Goal: Information Seeking & Learning: Compare options

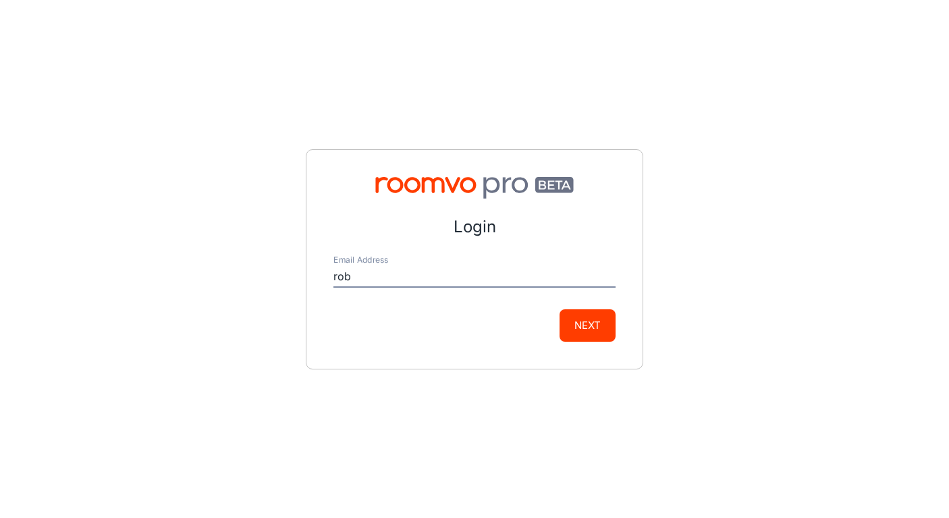
type input "[PERSON_NAME][EMAIL_ADDRESS][DOMAIN_NAME]"
click at [586, 327] on button "Next" at bounding box center [588, 325] width 56 height 32
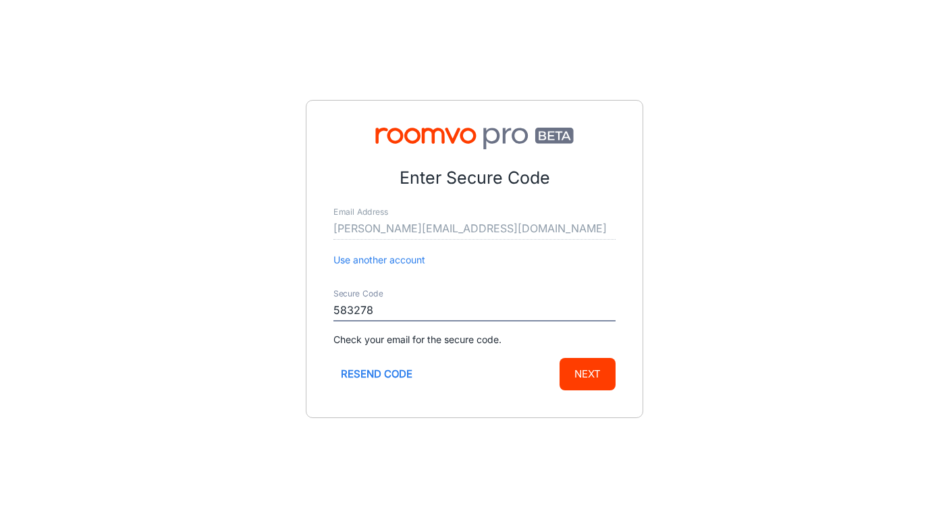
type input "583278"
click at [560, 358] on button "Next" at bounding box center [588, 374] width 56 height 32
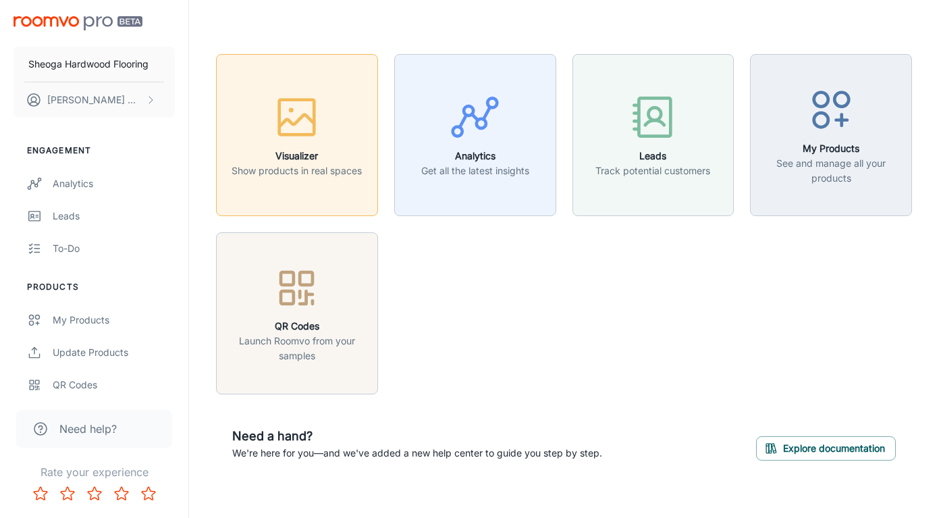
click at [306, 154] on h6 "Visualizer" at bounding box center [297, 156] width 130 height 15
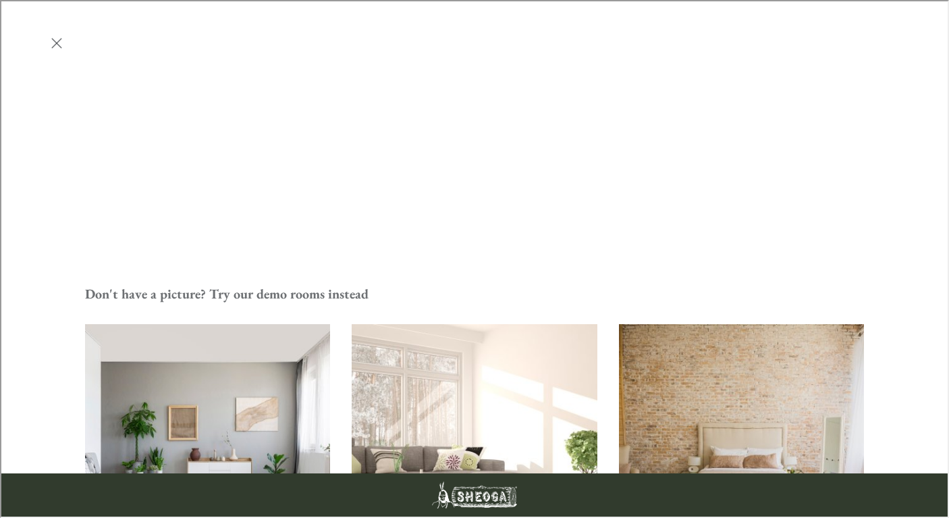
scroll to position [306, 0]
click at [395, 321] on img "Living Room" at bounding box center [474, 445] width 248 height 249
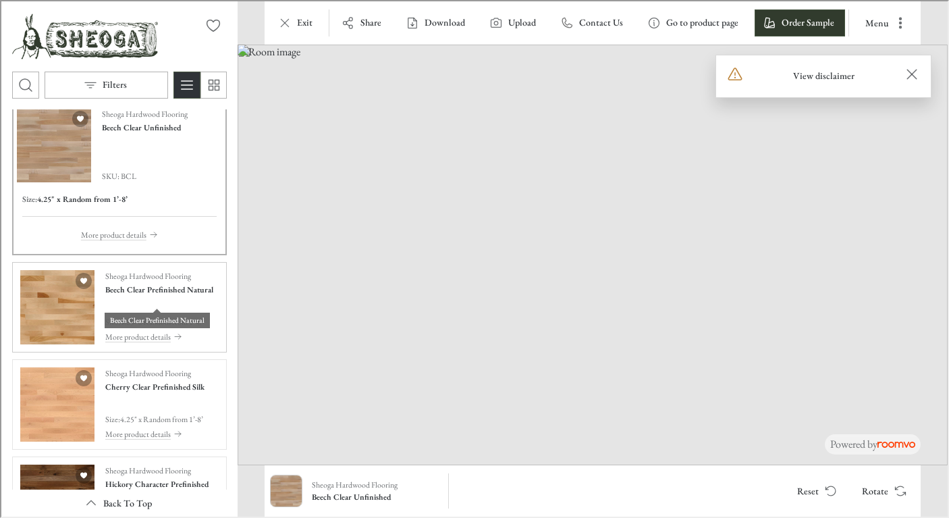
scroll to position [16, 0]
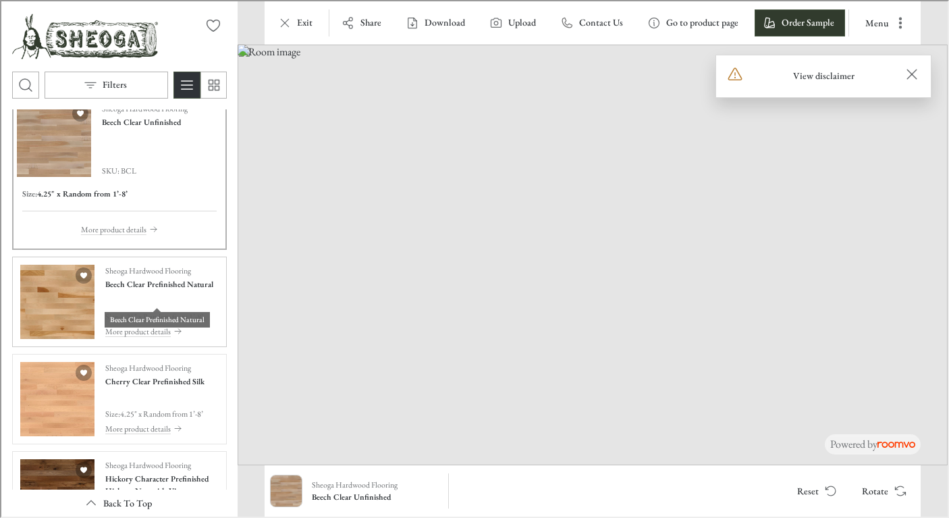
click at [139, 289] on h4 "Beech Clear Prefinished Natural" at bounding box center [158, 283] width 108 height 12
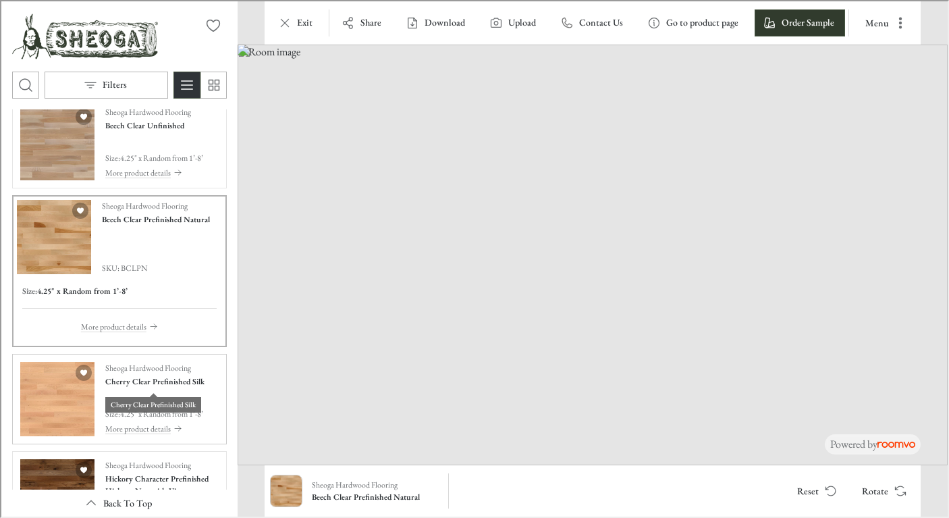
click at [153, 385] on h4 "Cherry Clear Prefinished Silk" at bounding box center [153, 380] width 99 height 12
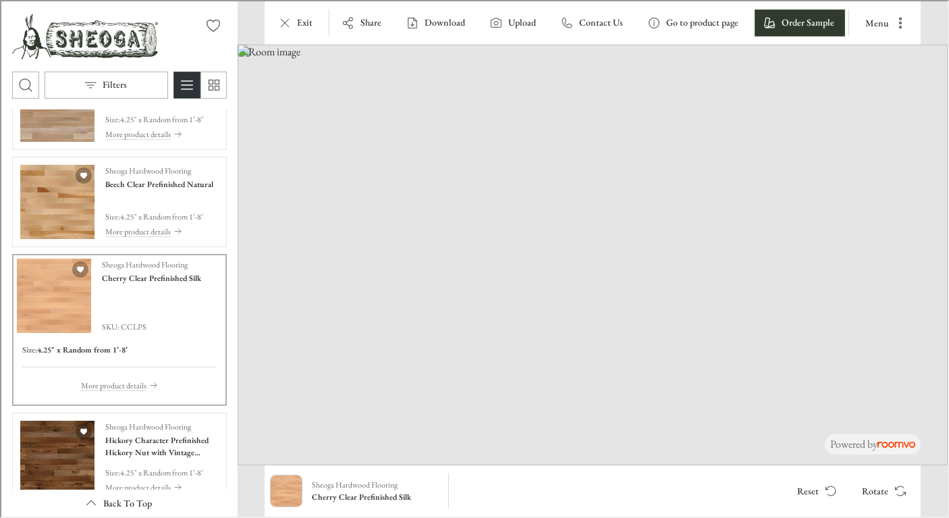
scroll to position [55, 0]
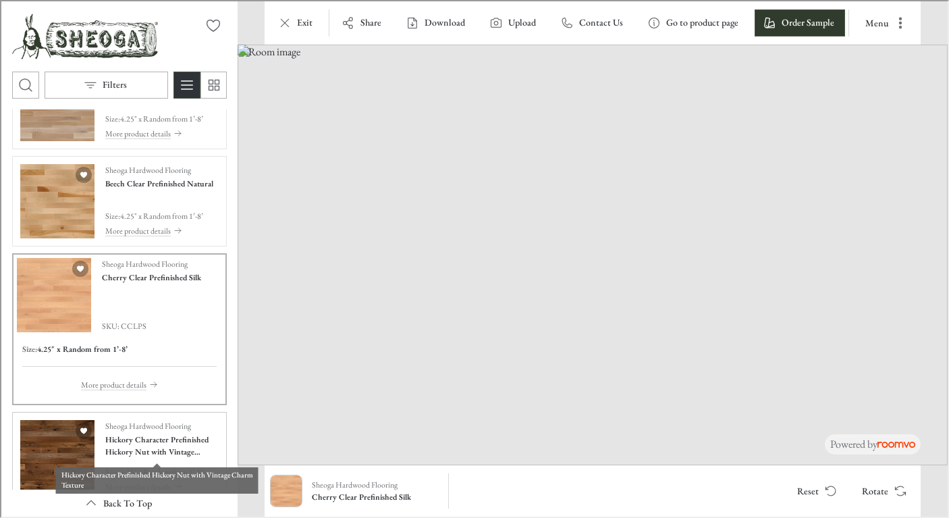
click at [155, 441] on h4 "Hickory Character Prefinished Hickory Nut with Vintage Charm Texture" at bounding box center [160, 444] width 113 height 24
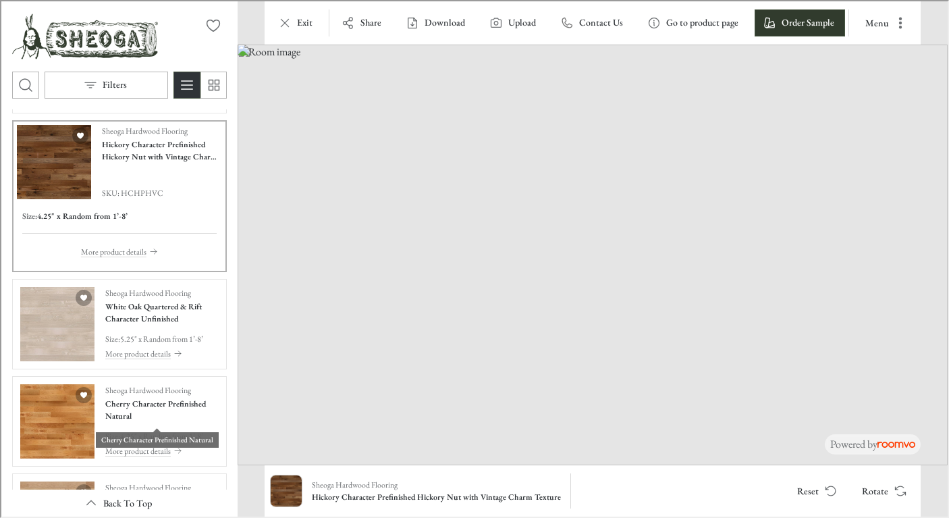
scroll to position [288, 0]
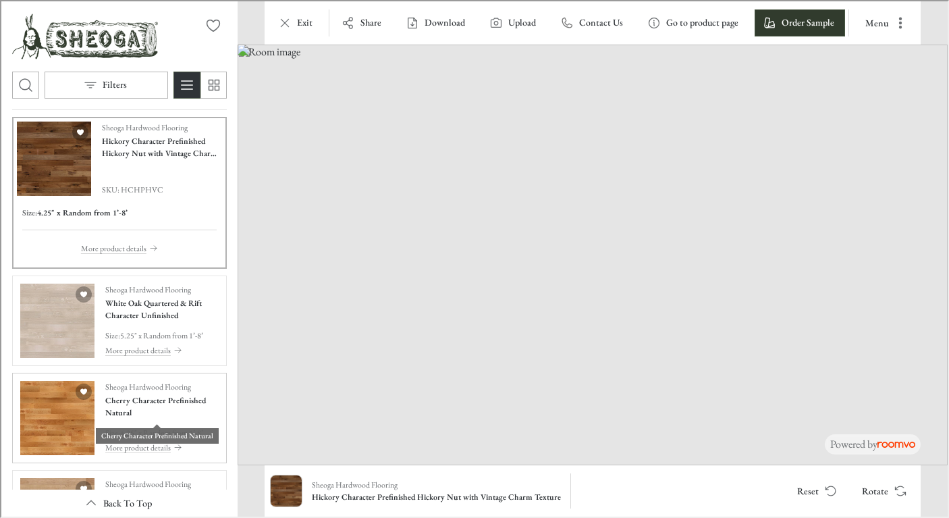
click at [130, 400] on h4 "Cherry Character Prefinished Natural" at bounding box center [160, 405] width 113 height 24
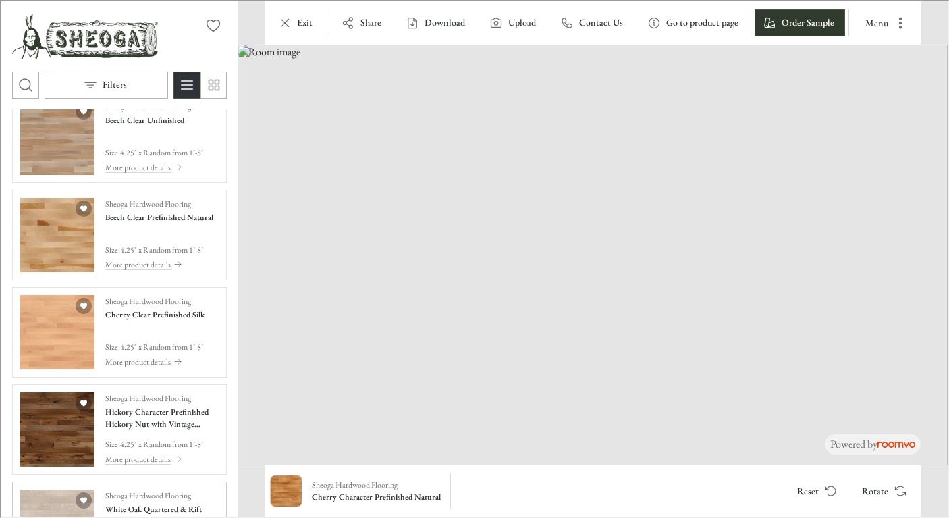
scroll to position [0, 0]
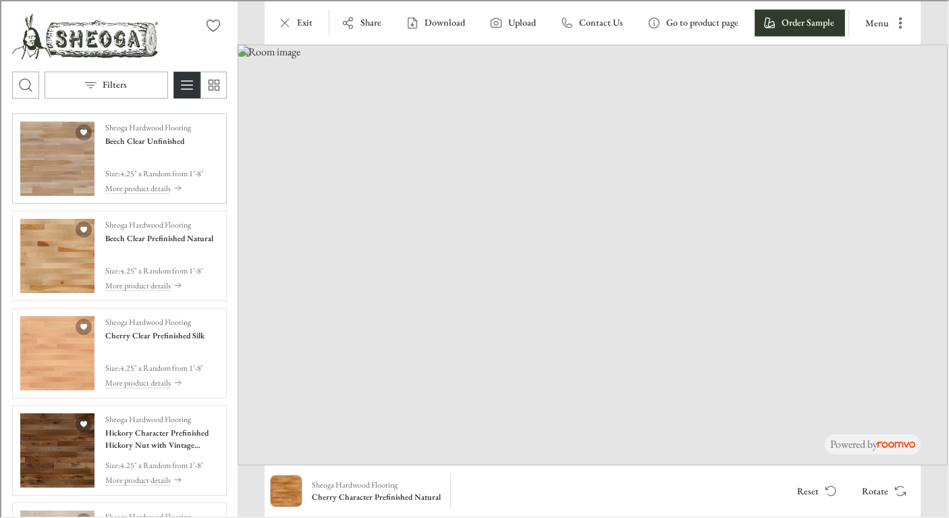
click at [138, 149] on div "Sheoga Hardwood Flooring Beech Clear Unfinished Size : 4.25" x Random from 1’-8…" at bounding box center [153, 157] width 98 height 74
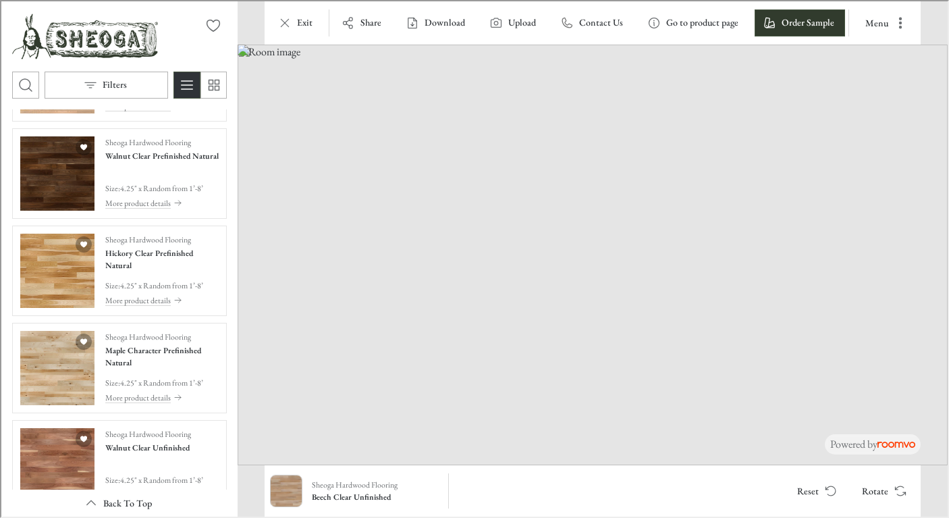
scroll to position [1408, 0]
click at [372, 487] on p "Sheoga Hardwood Flooring" at bounding box center [354, 483] width 86 height 12
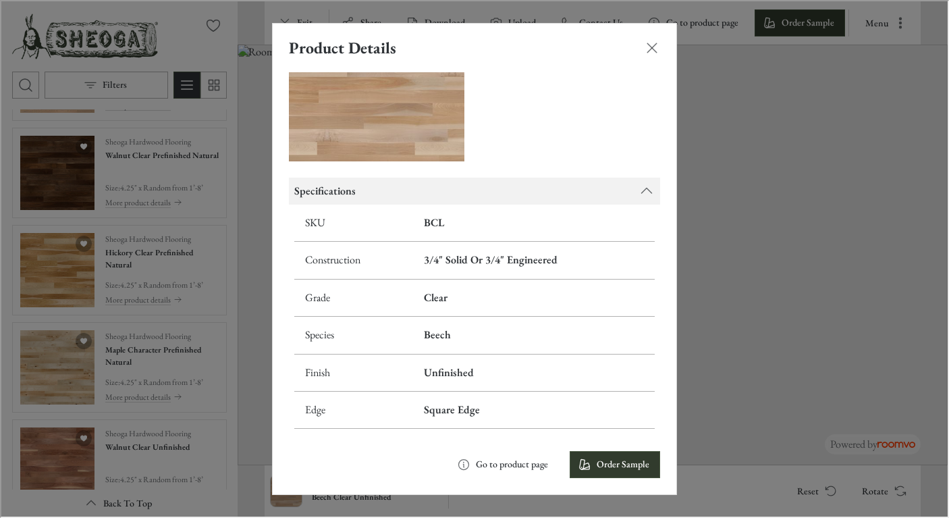
scroll to position [0, 0]
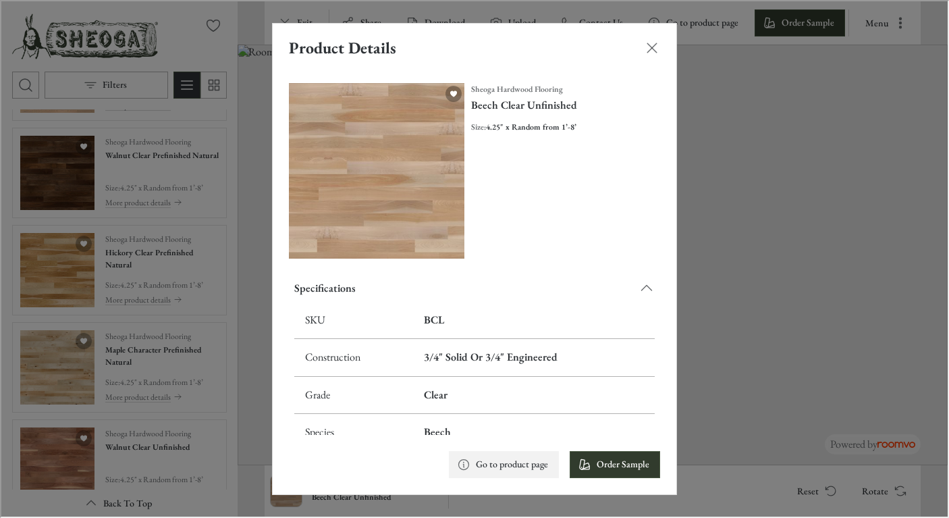
click at [504, 462] on p "Go to product page" at bounding box center [511, 463] width 72 height 14
click at [652, 48] on line "Close dialog" at bounding box center [650, 46] width 9 height 9
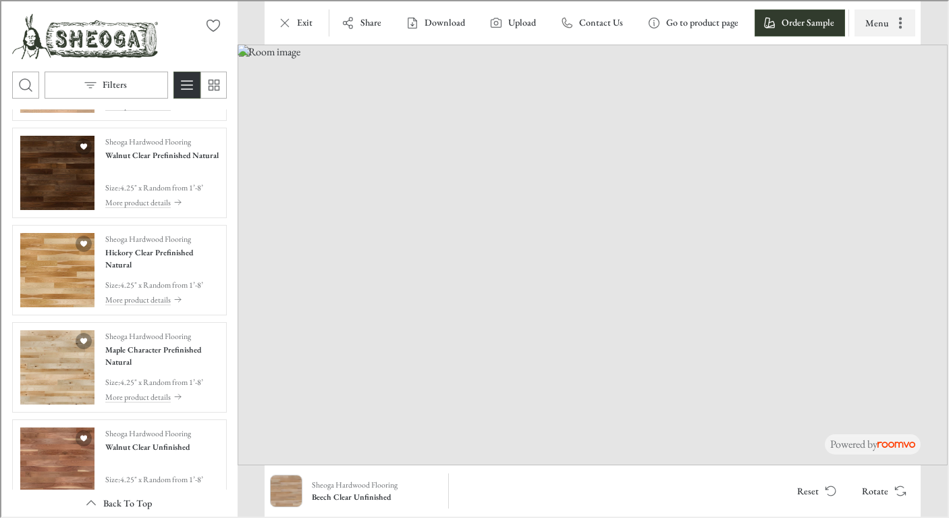
click at [878, 27] on button "Menu" at bounding box center [883, 21] width 61 height 27
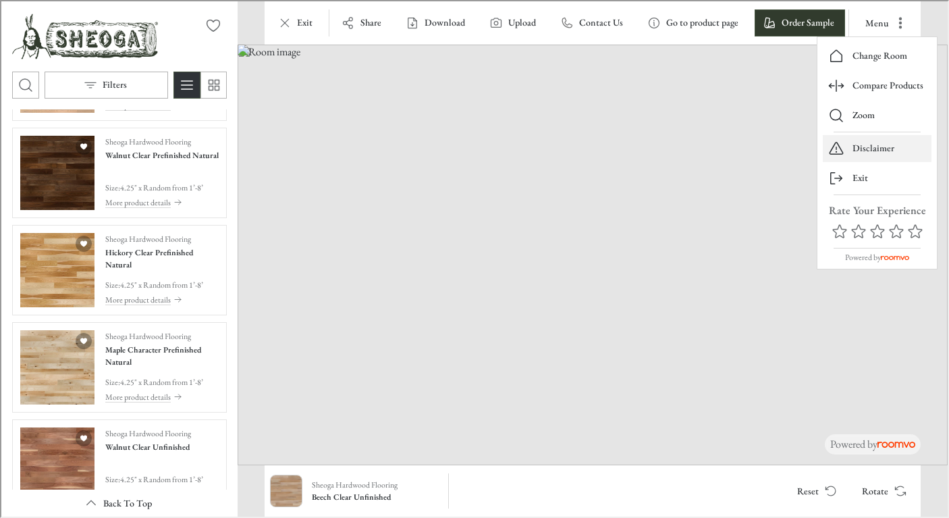
click at [867, 143] on p "Disclaimer" at bounding box center [872, 147] width 42 height 14
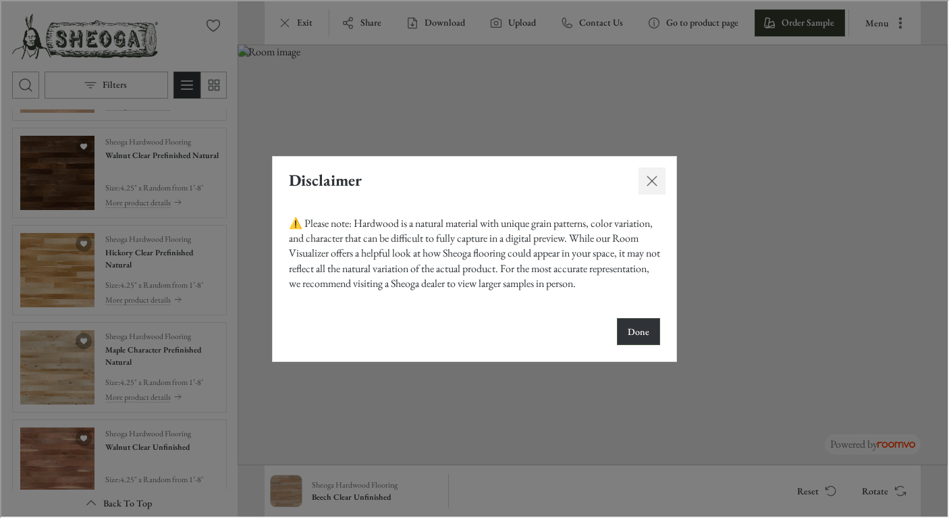
click at [647, 178] on icon "Close dialog" at bounding box center [651, 179] width 16 height 16
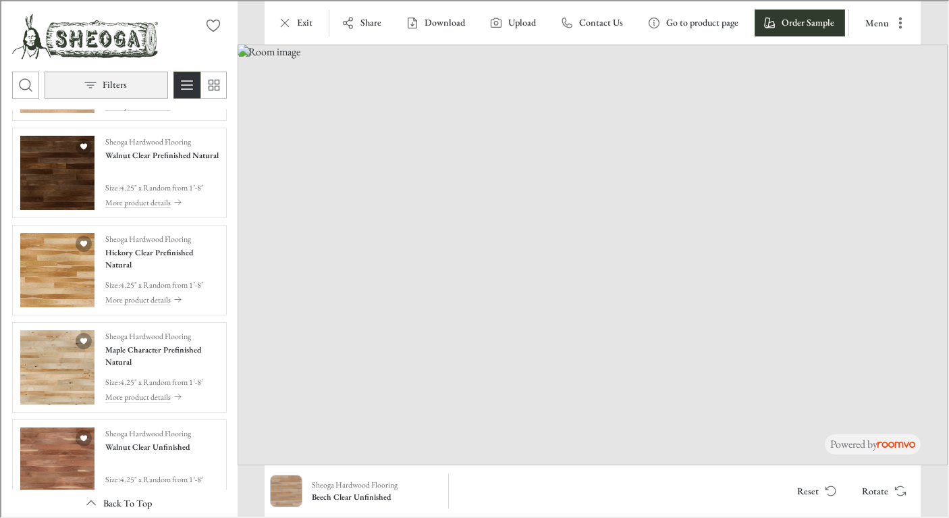
click at [107, 86] on p "Filters" at bounding box center [113, 84] width 24 height 14
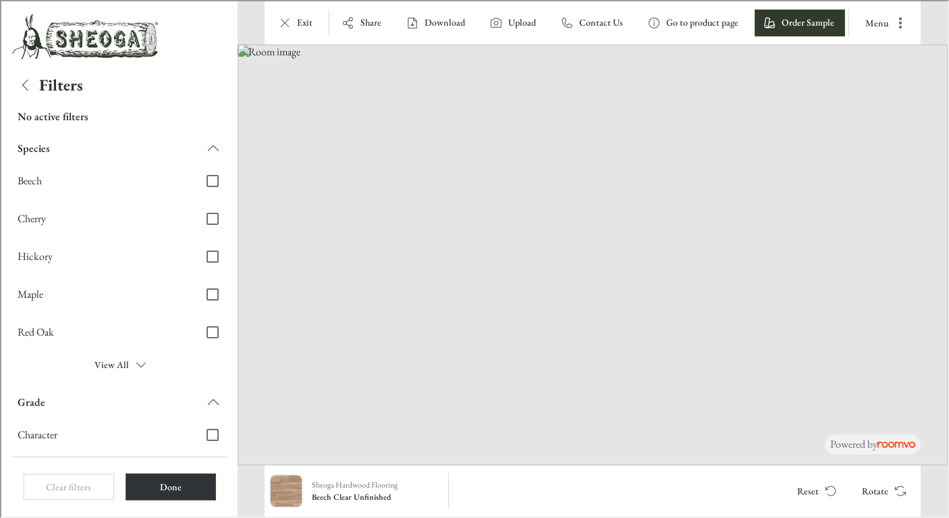
click at [51, 85] on h4 "Filters" at bounding box center [60, 84] width 44 height 20
click at [30, 85] on icon "Back" at bounding box center [24, 84] width 16 height 16
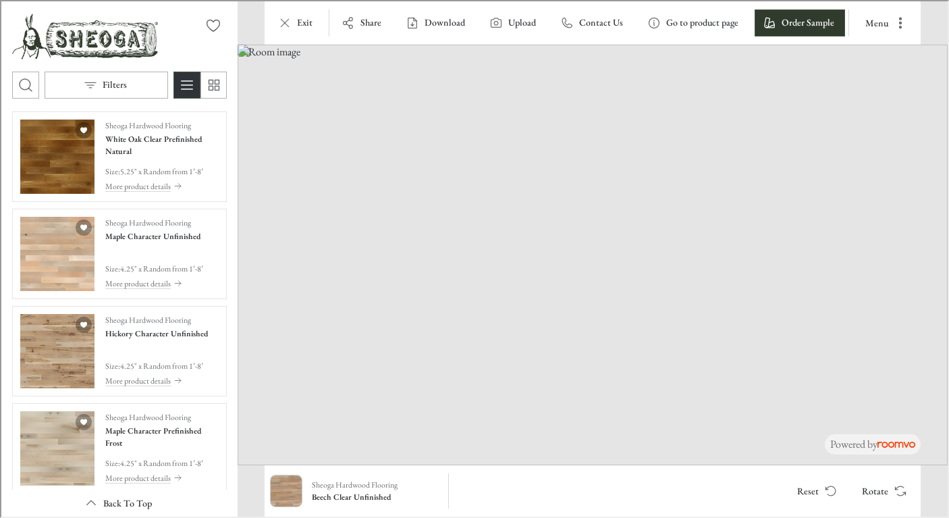
scroll to position [2008, 0]
click at [99, 83] on button "Filters" at bounding box center [105, 83] width 124 height 27
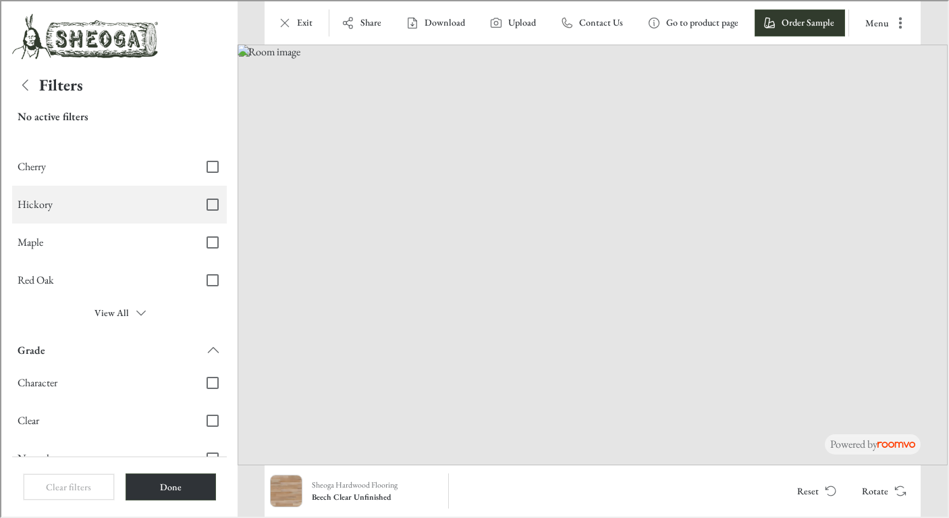
scroll to position [53, 0]
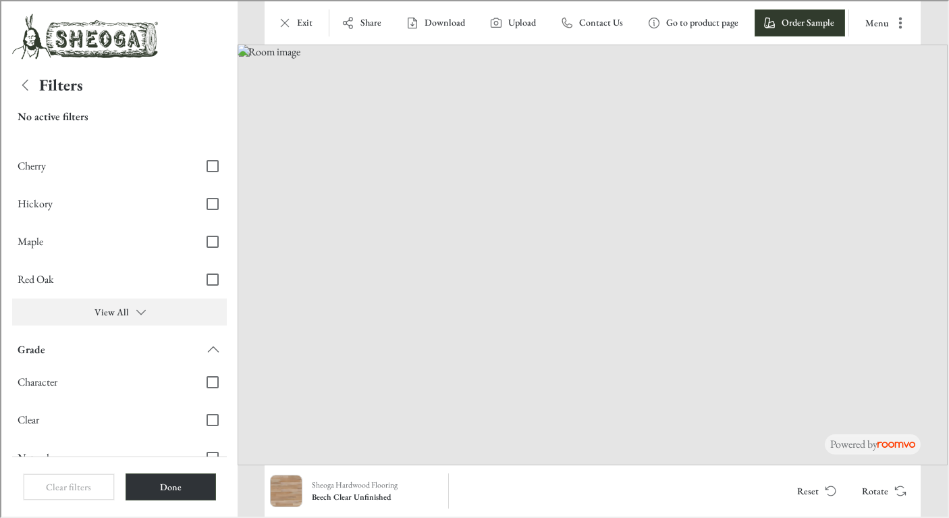
click at [105, 308] on button "View All" at bounding box center [118, 310] width 215 height 27
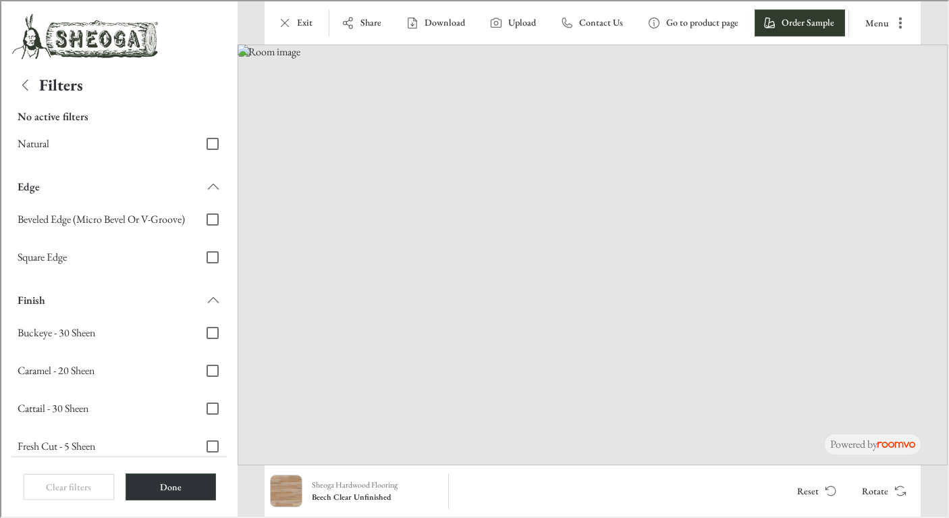
scroll to position [564, 0]
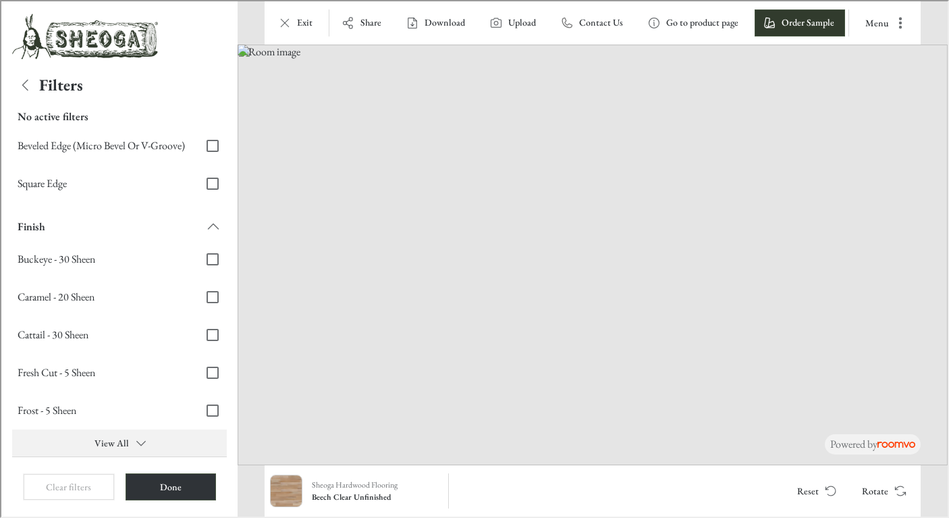
click at [110, 437] on button "View All" at bounding box center [118, 441] width 215 height 27
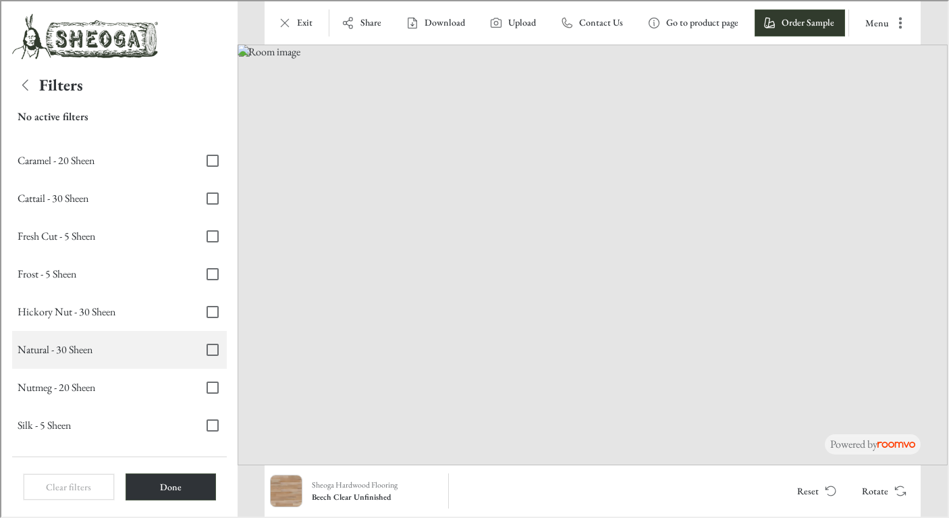
scroll to position [701, 0]
click at [197, 351] on input "Natural - 30 Sheen" at bounding box center [211, 347] width 28 height 28
checkbox input "true"
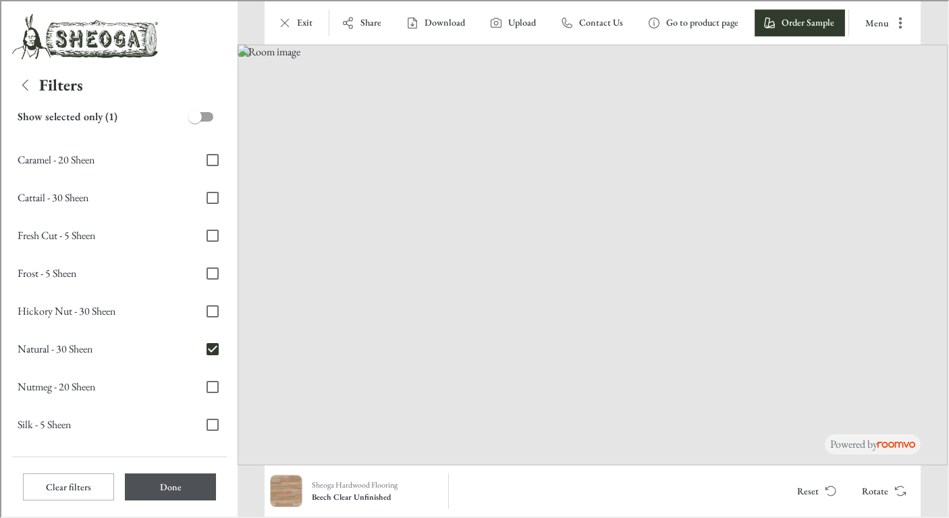
click at [171, 486] on button "Done" at bounding box center [169, 485] width 91 height 27
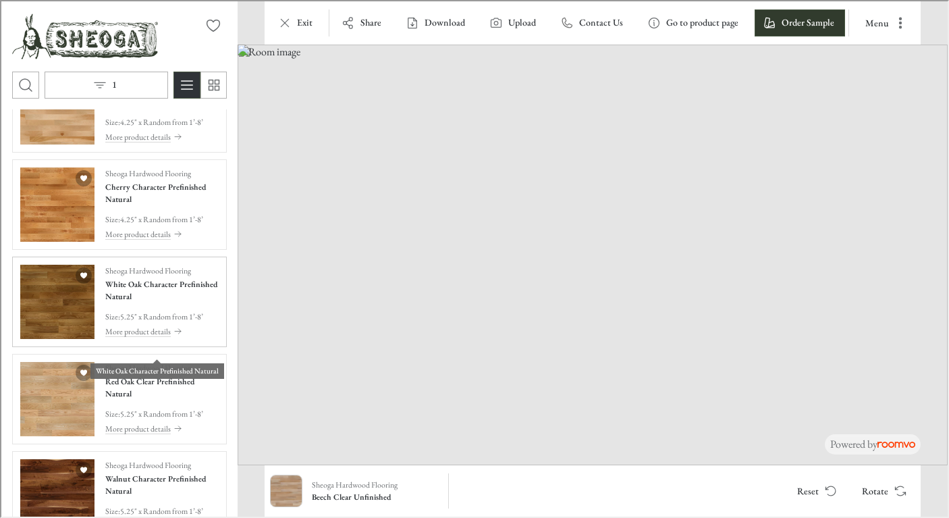
scroll to position [0, 0]
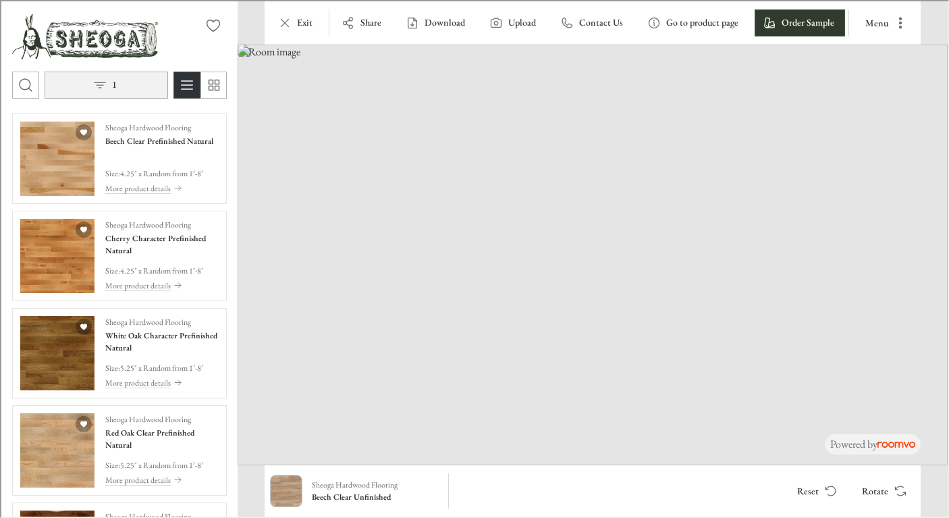
click at [97, 86] on icon "Open the filters menu" at bounding box center [99, 84] width 14 height 14
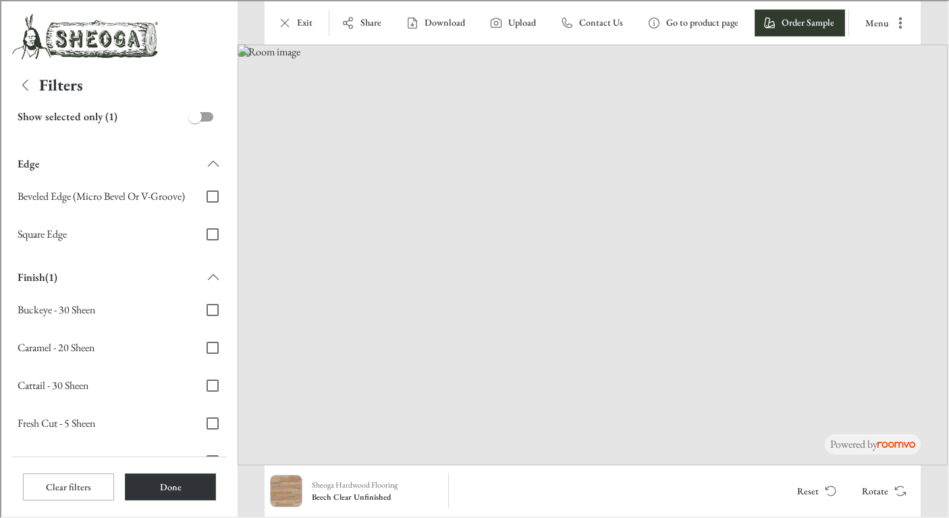
scroll to position [440, 0]
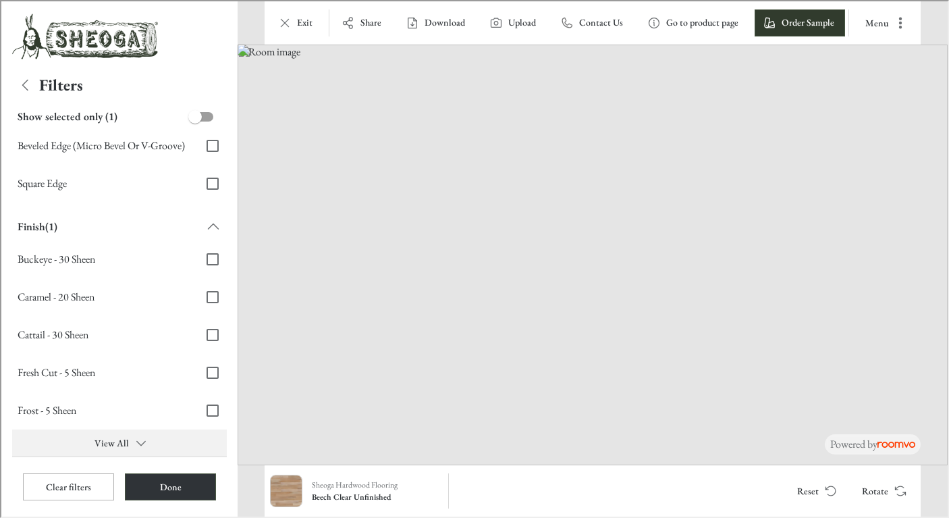
click at [119, 436] on button "View All" at bounding box center [118, 441] width 215 height 27
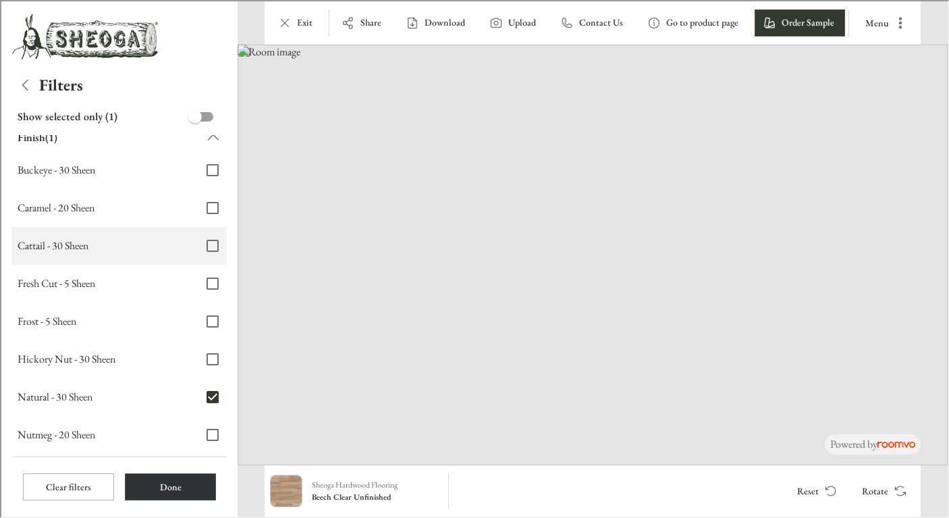
scroll to position [537, 0]
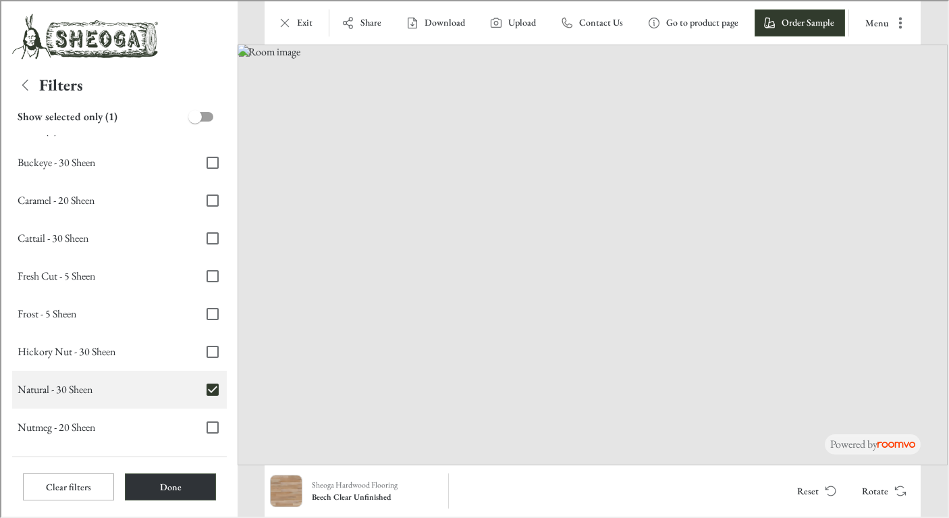
click at [203, 385] on input "Natural - 30 Sheen" at bounding box center [211, 388] width 28 height 28
checkbox input "false"
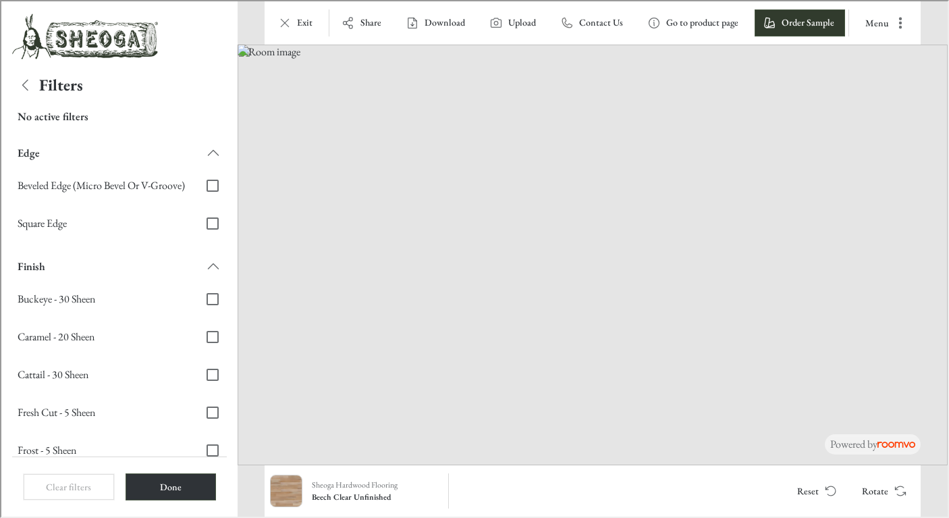
scroll to position [401, 0]
click at [58, 225] on span "Square Edge" at bounding box center [101, 221] width 170 height 15
click at [197, 225] on input "Square Edge" at bounding box center [211, 221] width 28 height 28
checkbox input "true"
click at [186, 491] on button "Done" at bounding box center [169, 485] width 91 height 27
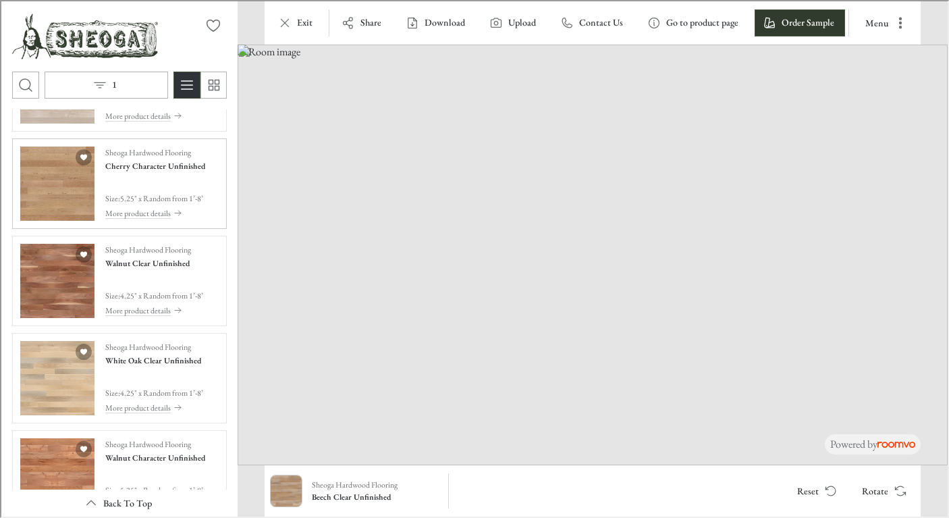
scroll to position [230, 0]
click at [108, 80] on button "1" at bounding box center [105, 83] width 124 height 27
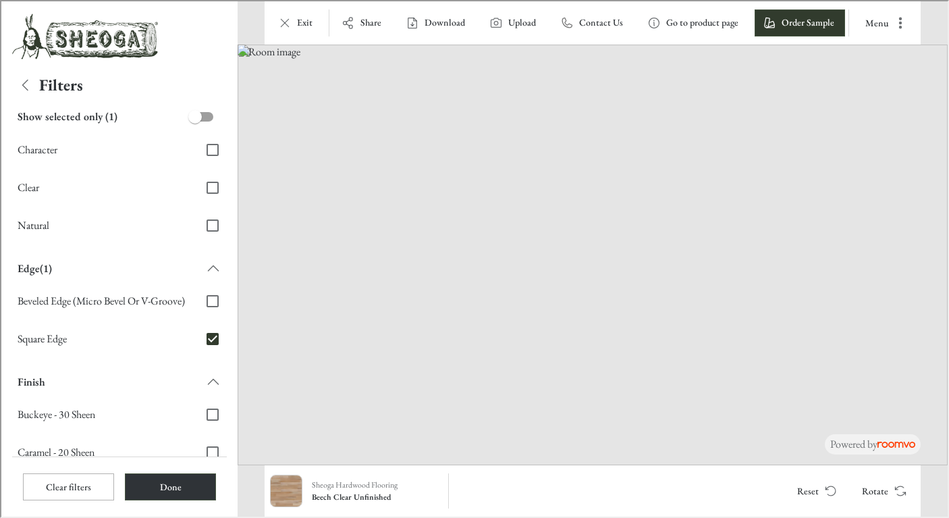
scroll to position [286, 0]
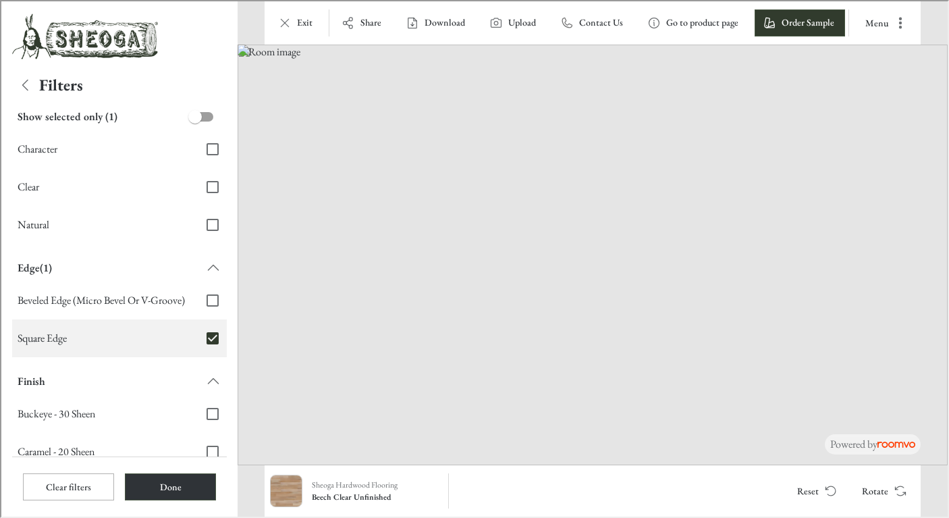
click at [203, 337] on input "Square Edge" at bounding box center [211, 337] width 28 height 28
checkbox input "false"
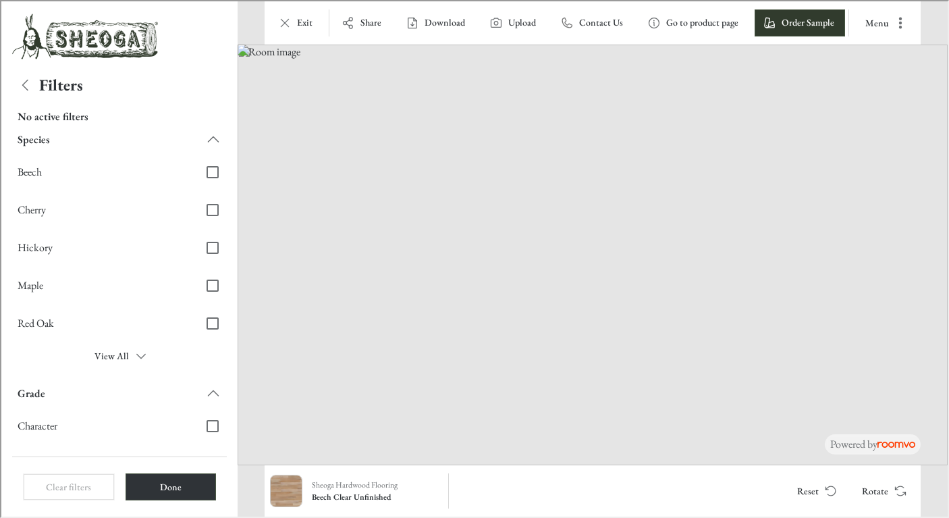
scroll to position [0, 0]
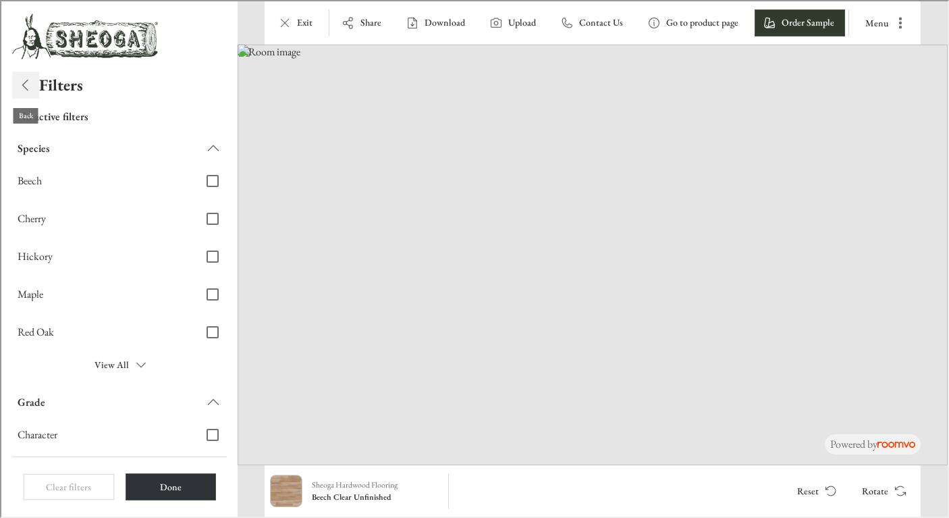
click at [26, 86] on icon "Back" at bounding box center [24, 84] width 16 height 16
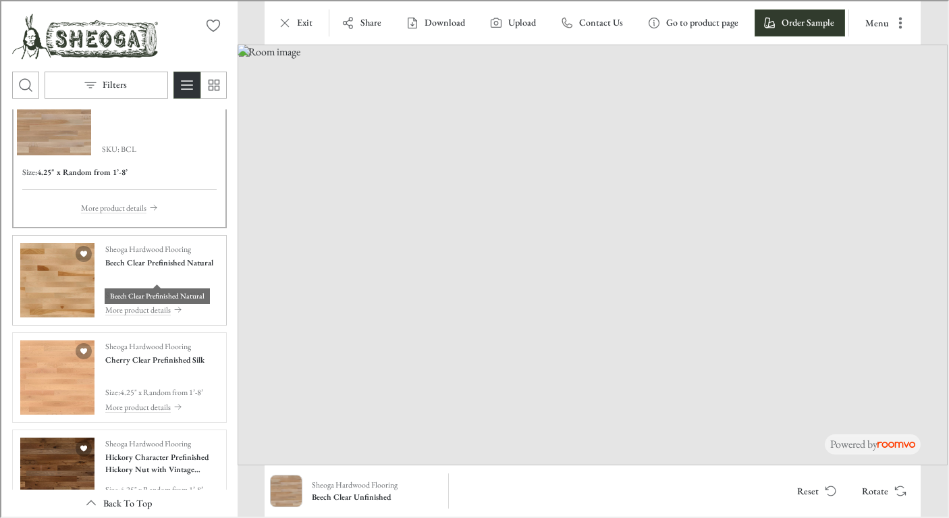
scroll to position [44, 0]
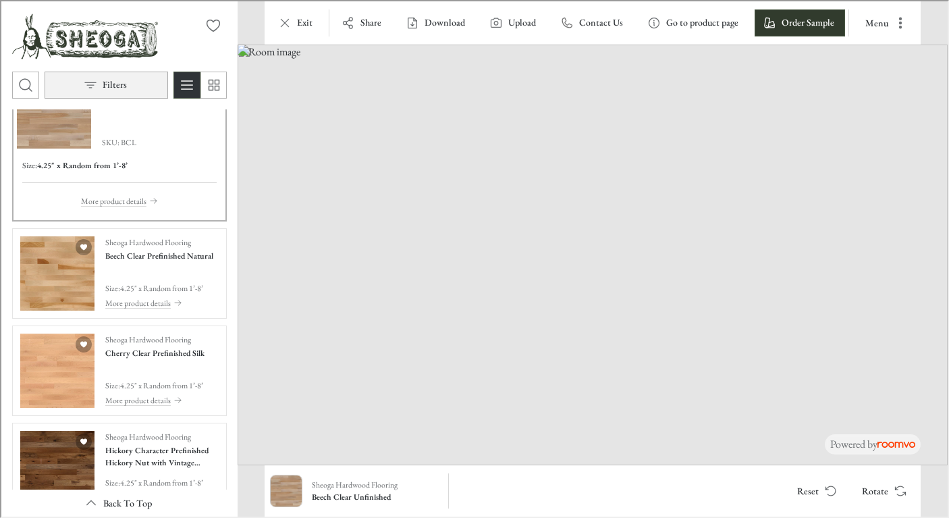
click at [115, 87] on p "Filters" at bounding box center [113, 84] width 24 height 14
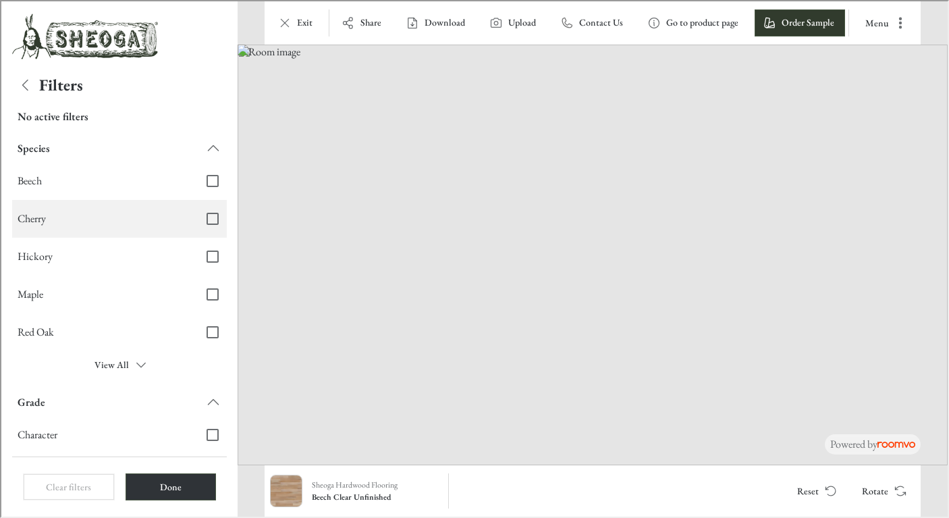
click at [198, 224] on input "Cherry" at bounding box center [211, 217] width 28 height 28
checkbox input "true"
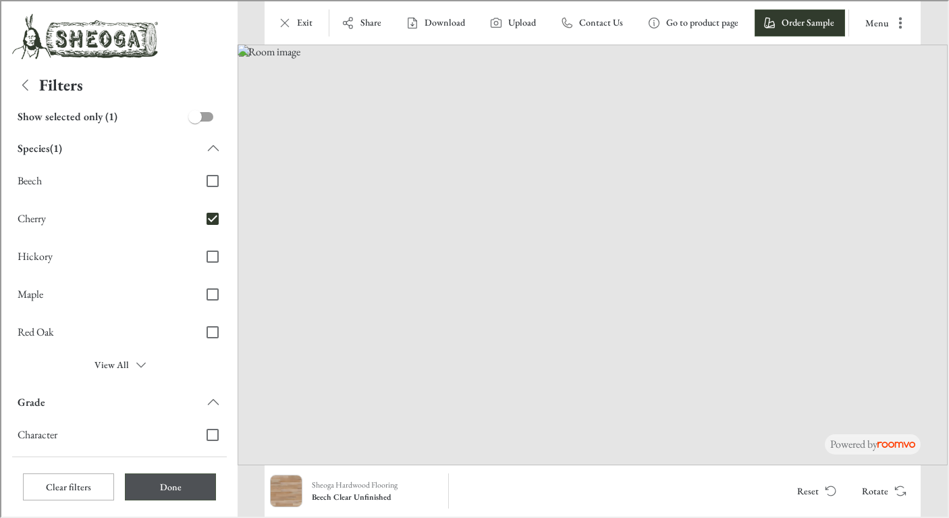
click at [177, 479] on button "Done" at bounding box center [169, 485] width 91 height 27
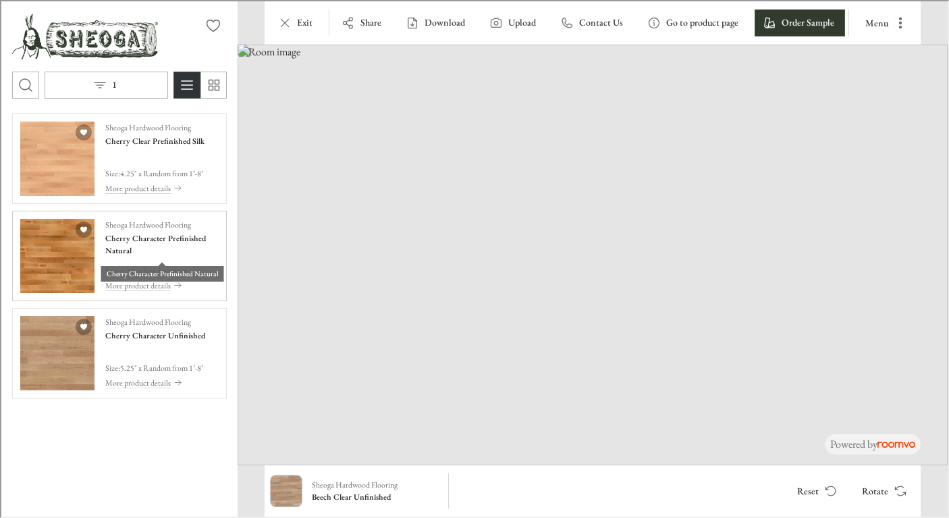
click at [146, 254] on h4 "Cherry Character Prefinished Natural" at bounding box center [160, 243] width 113 height 24
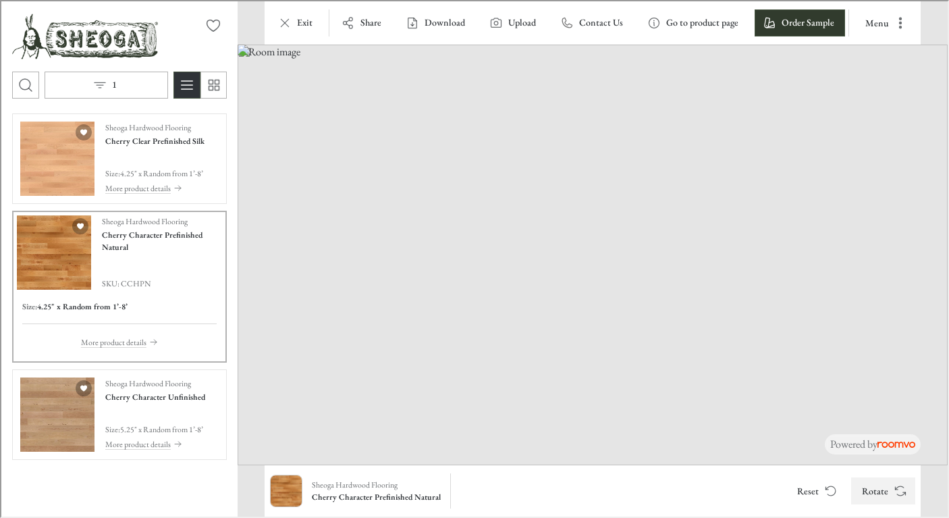
click at [894, 487] on icon "Rotate Surface" at bounding box center [898, 486] width 8 height 3
click at [100, 86] on line "Open the filters menu" at bounding box center [98, 86] width 3 height 0
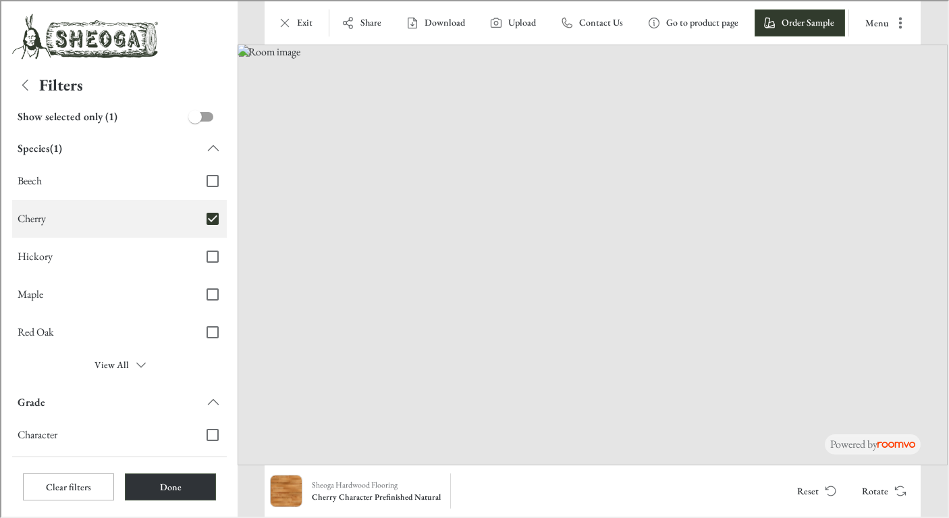
click at [203, 213] on input "Cherry" at bounding box center [211, 217] width 28 height 28
checkbox input "false"
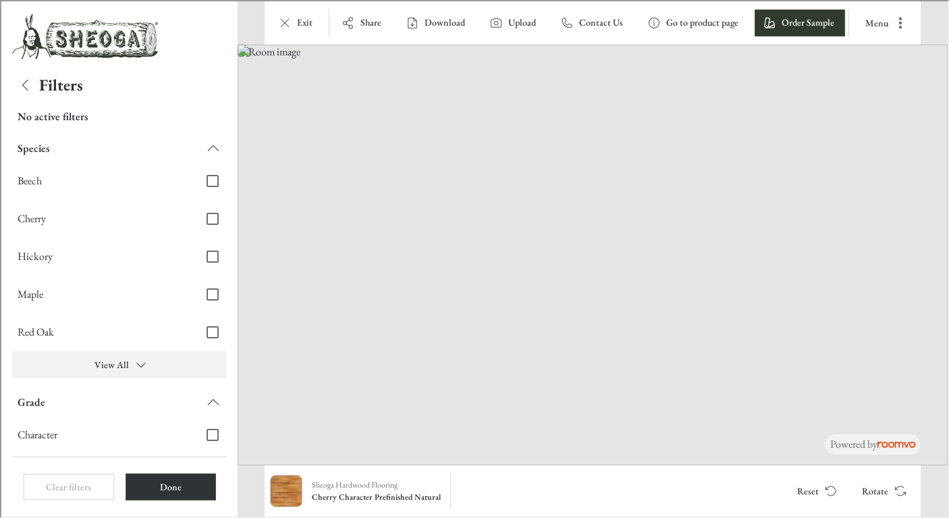
click at [118, 358] on button "View All" at bounding box center [118, 363] width 215 height 27
click at [200, 367] on input "Walnut" at bounding box center [211, 368] width 28 height 28
checkbox input "true"
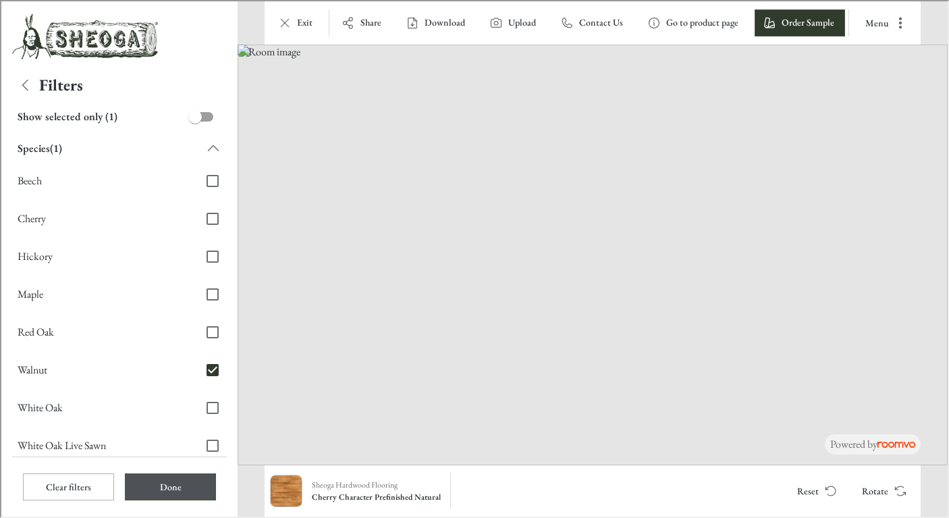
click at [154, 489] on button "Done" at bounding box center [169, 485] width 91 height 27
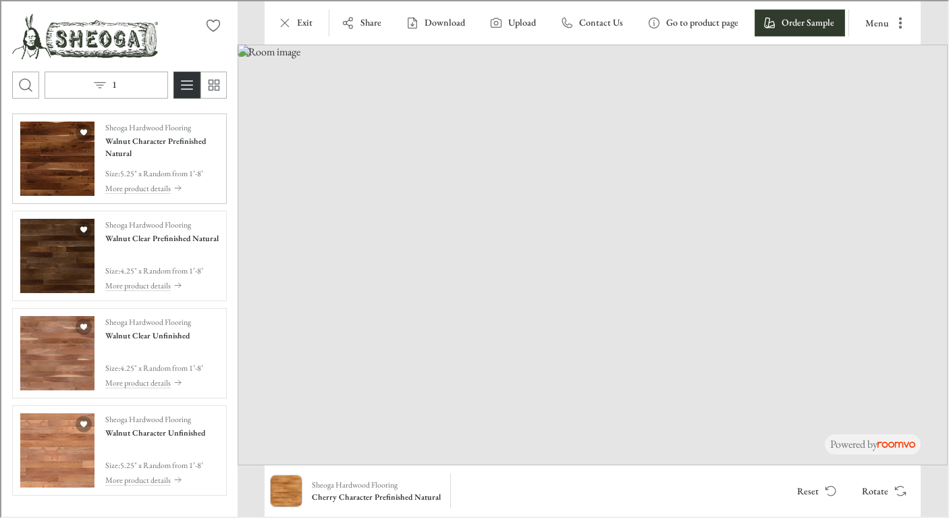
click at [170, 156] on h4 "Walnut Character Prefinished Natural" at bounding box center [160, 146] width 113 height 24
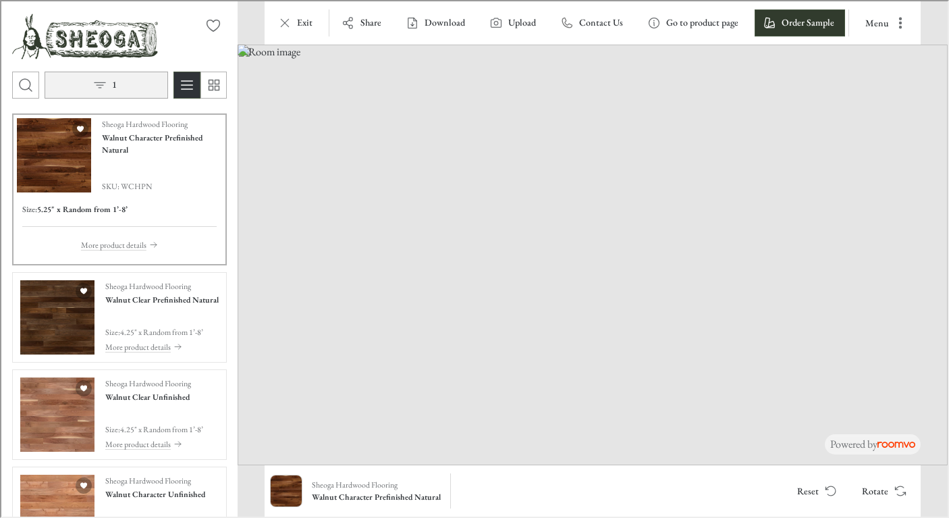
click at [104, 90] on icon "Open the filters menu" at bounding box center [99, 84] width 14 height 14
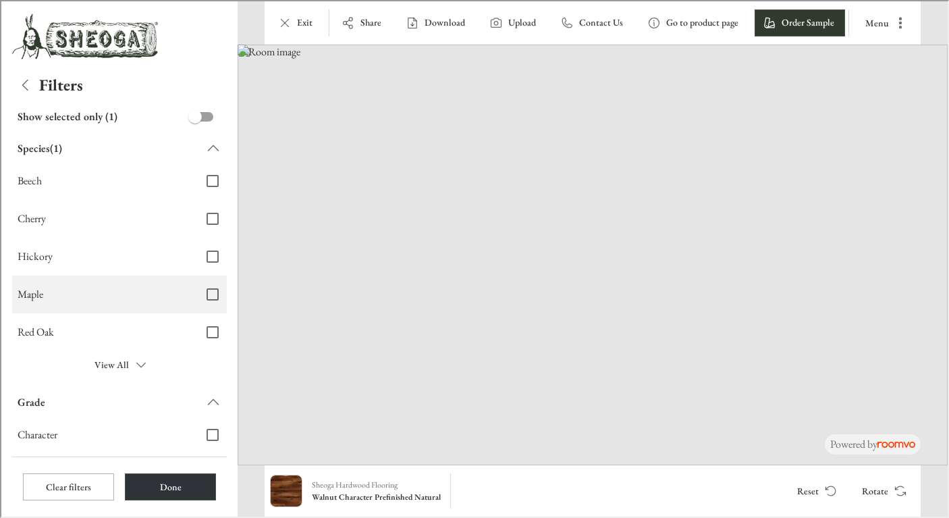
click at [203, 292] on input "Maple" at bounding box center [211, 293] width 28 height 28
checkbox input "true"
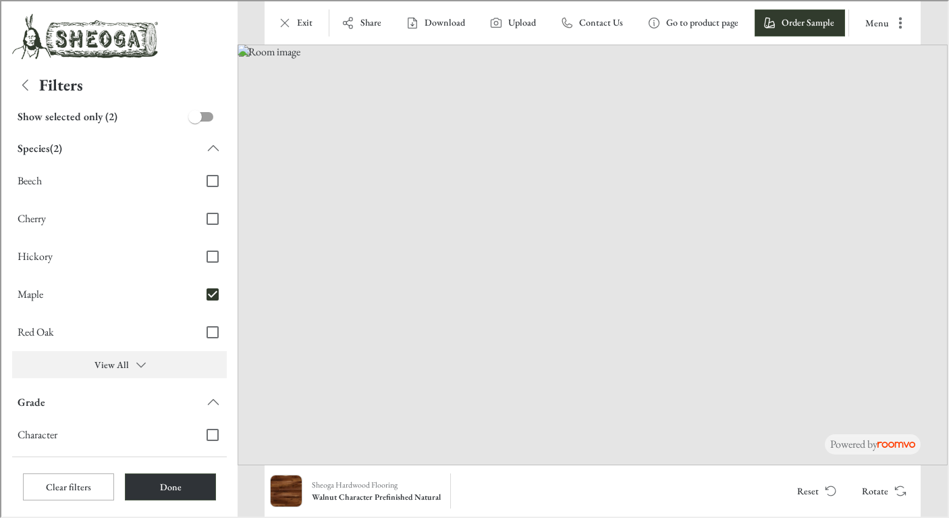
click at [110, 365] on button "View All" at bounding box center [118, 363] width 215 height 27
click at [206, 371] on input "Walnut" at bounding box center [211, 368] width 28 height 28
checkbox input "false"
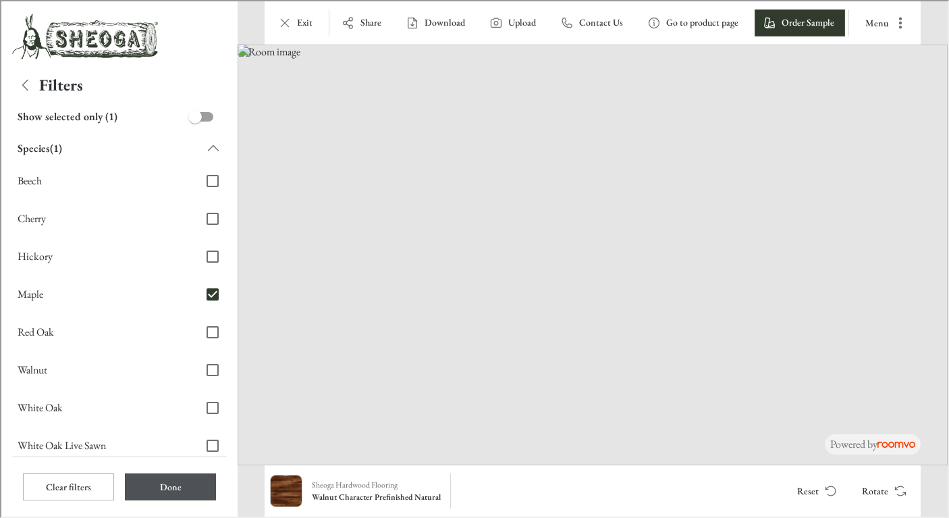
click at [167, 481] on button "Done" at bounding box center [169, 485] width 91 height 27
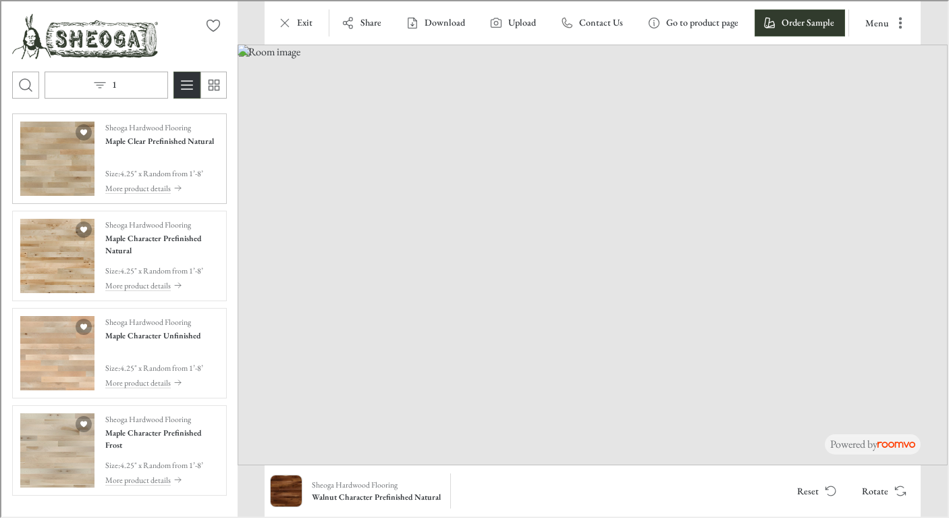
click at [159, 156] on div "Sheoga Hardwood Flooring Maple Clear Prefinished Natural Size : 4.25" x Random …" at bounding box center [158, 157] width 109 height 74
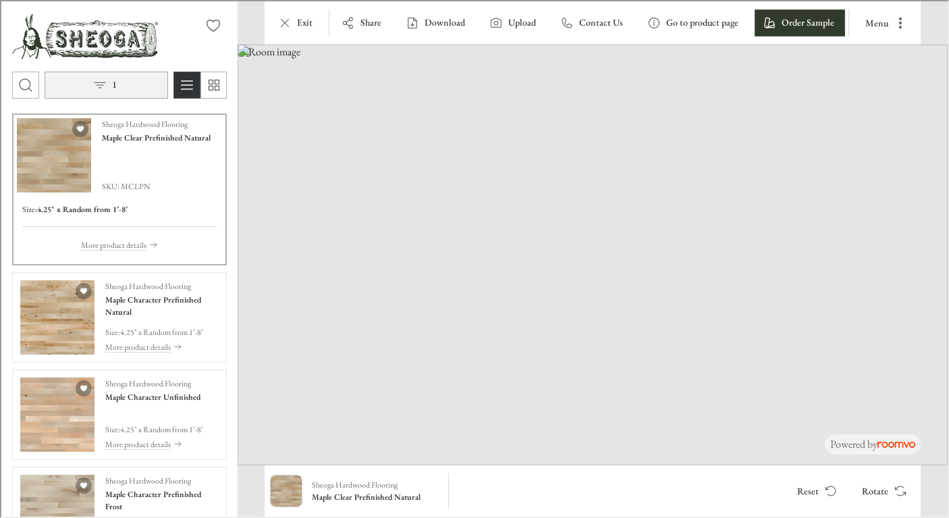
click at [111, 84] on p "1" at bounding box center [113, 84] width 5 height 14
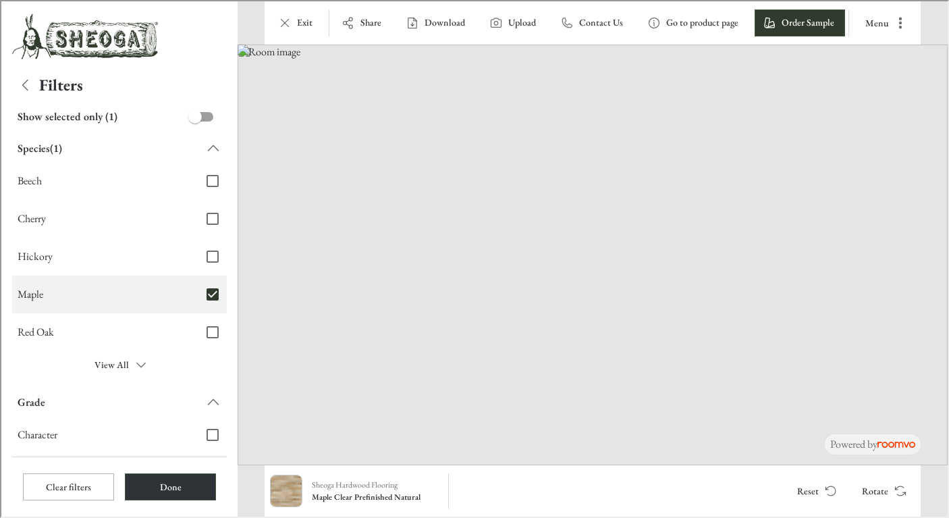
click at [204, 294] on input "Maple" at bounding box center [211, 293] width 28 height 28
checkbox input "false"
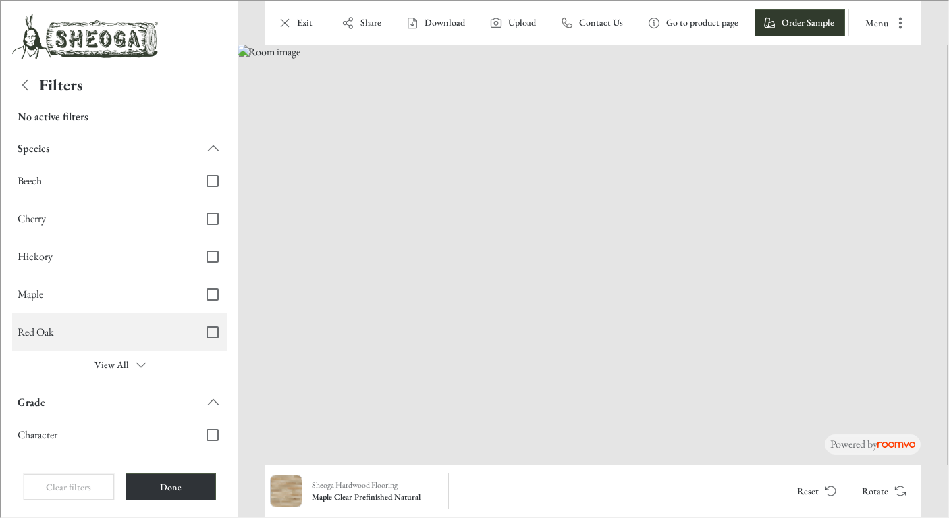
click at [203, 335] on input "Red Oak" at bounding box center [211, 331] width 28 height 28
checkbox input "true"
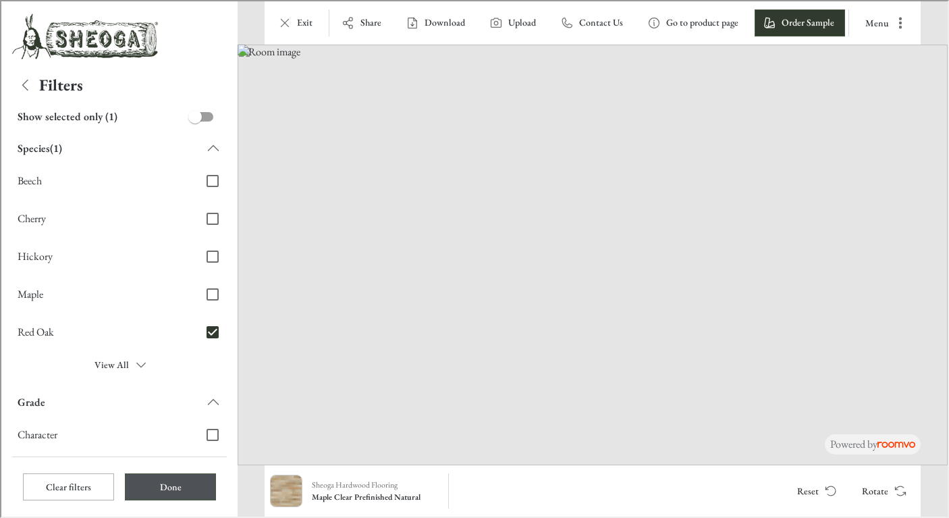
click at [169, 482] on button "Done" at bounding box center [169, 485] width 91 height 27
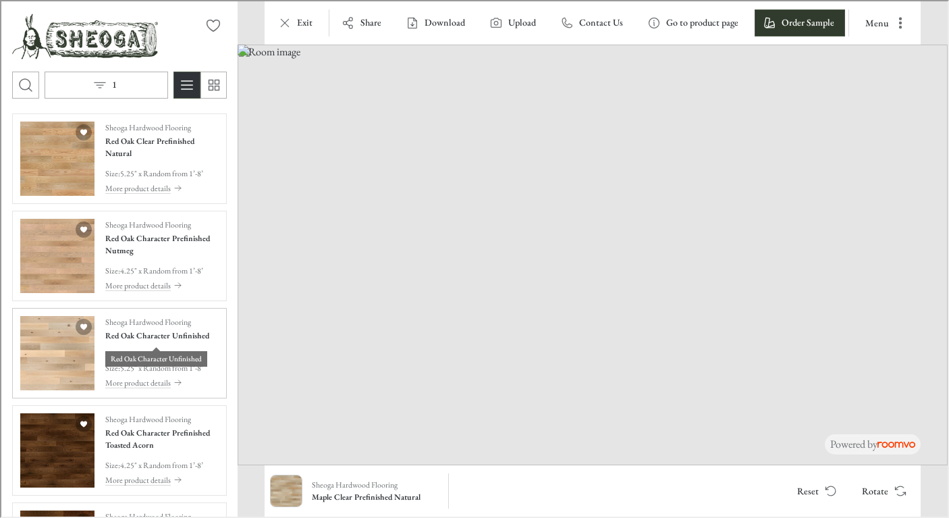
click at [159, 337] on h4 "Red Oak Character Unfinished" at bounding box center [156, 334] width 104 height 12
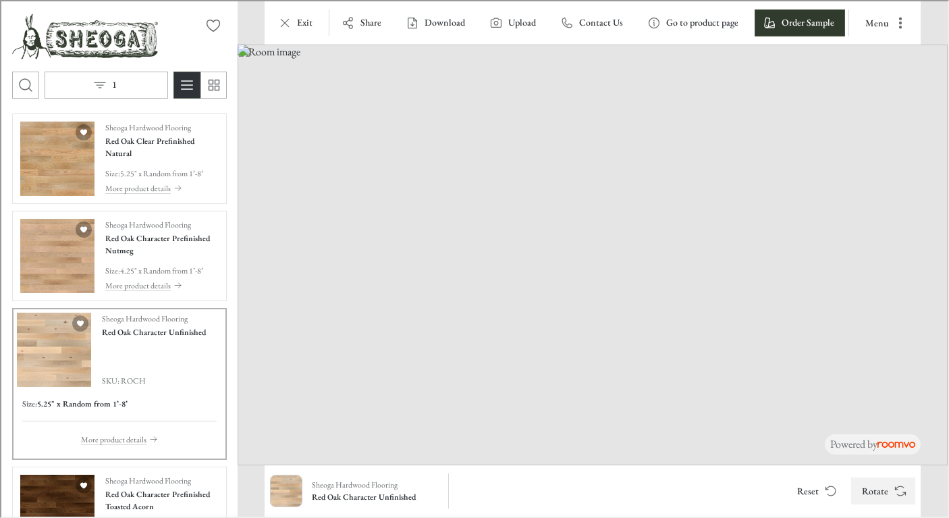
click at [881, 487] on button "Rotate" at bounding box center [882, 489] width 64 height 27
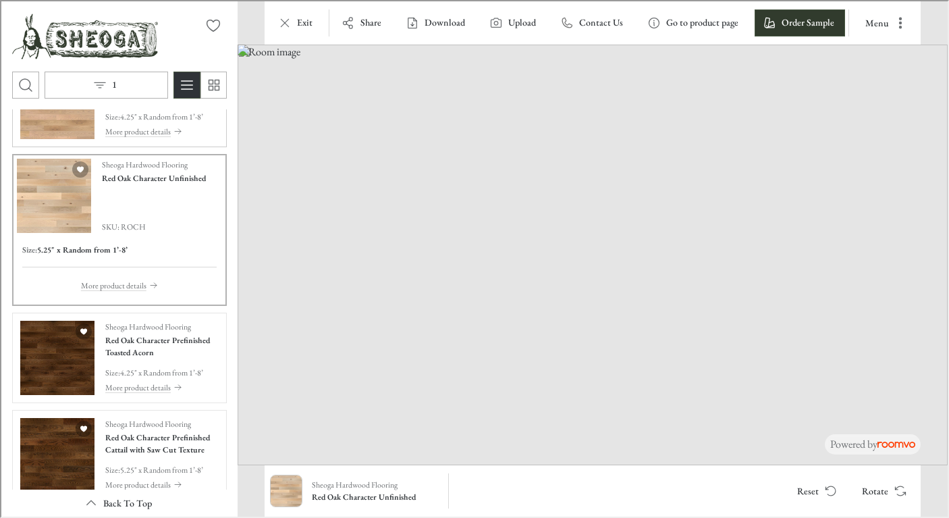
scroll to position [155, 0]
click at [139, 333] on h4 "Red Oak Character Prefinished Toasted Acorn" at bounding box center [160, 344] width 113 height 24
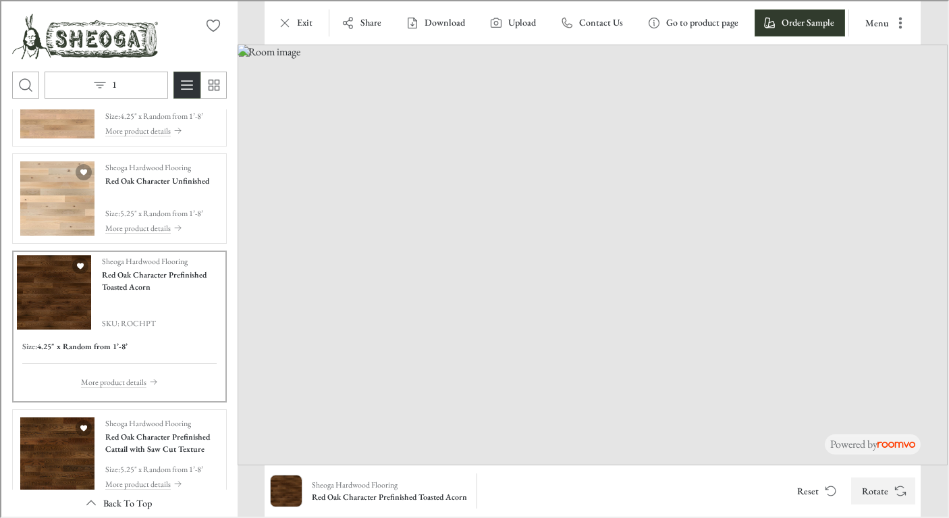
click at [870, 489] on button "Rotate" at bounding box center [882, 489] width 64 height 27
click at [124, 86] on button "1" at bounding box center [105, 83] width 124 height 27
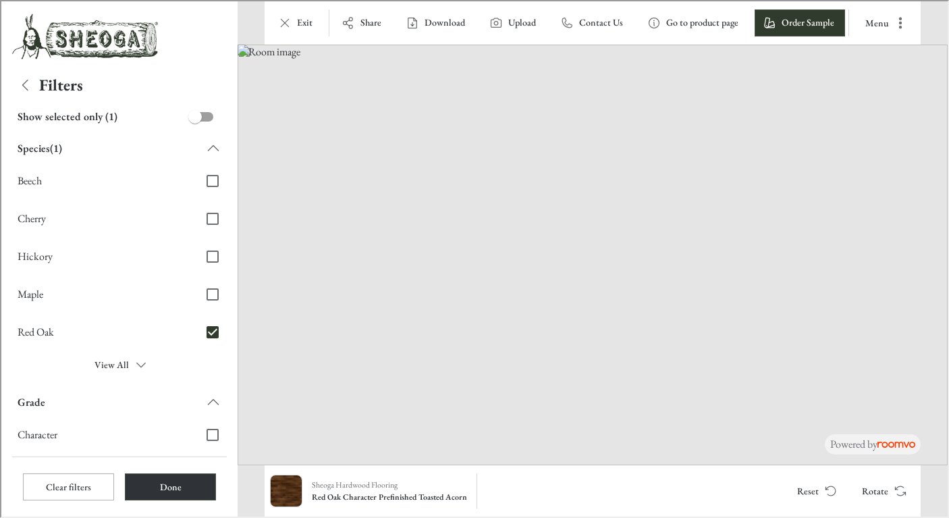
scroll to position [0, 0]
click at [203, 259] on input "Hickory" at bounding box center [211, 255] width 28 height 28
checkbox input "true"
click at [200, 330] on input "Red Oak" at bounding box center [211, 331] width 28 height 28
checkbox input "false"
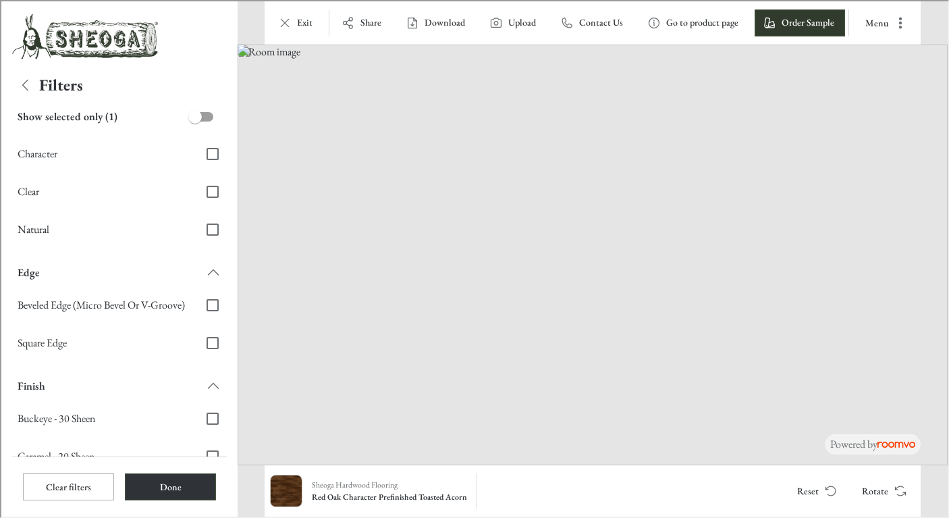
scroll to position [284, 0]
click at [155, 479] on button "Done" at bounding box center [169, 485] width 91 height 27
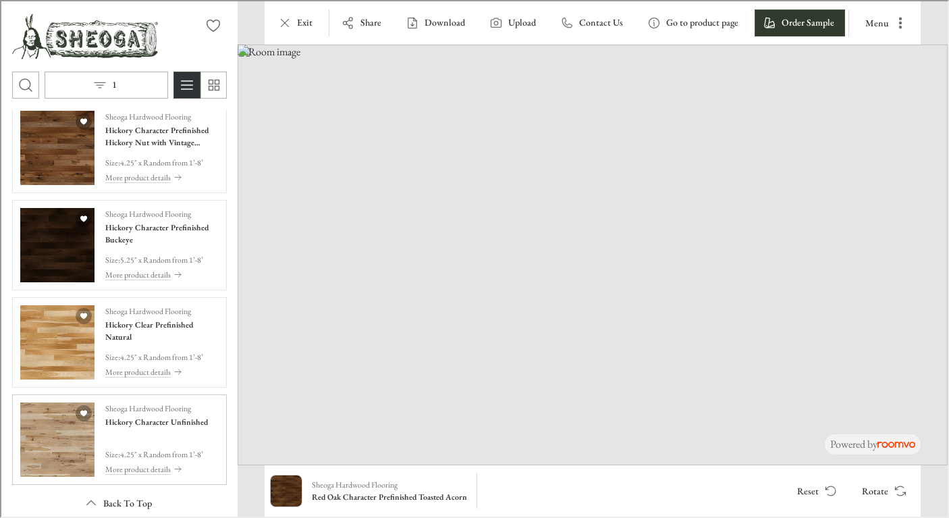
scroll to position [0, 0]
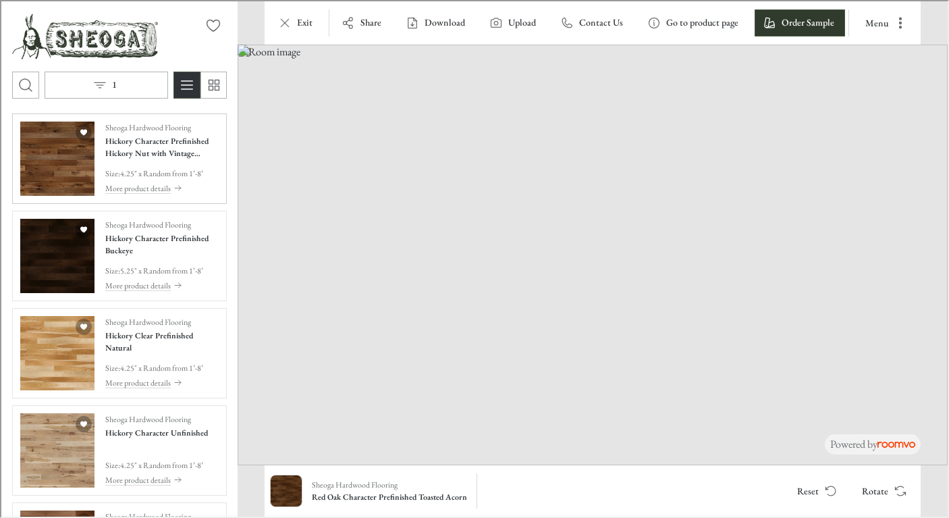
click at [156, 163] on div "Sheoga Hardwood Flooring Hickory Character Prefinished Hickory Nut with Vintage…" at bounding box center [160, 157] width 113 height 74
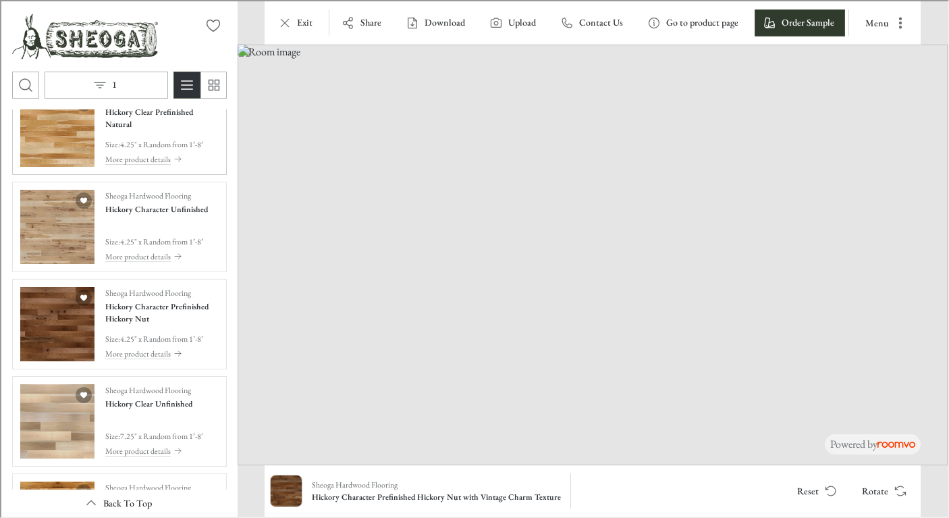
scroll to position [286, 0]
click at [157, 317] on h4 "Hickory Character Prefinished Hickory Nut" at bounding box center [160, 310] width 113 height 24
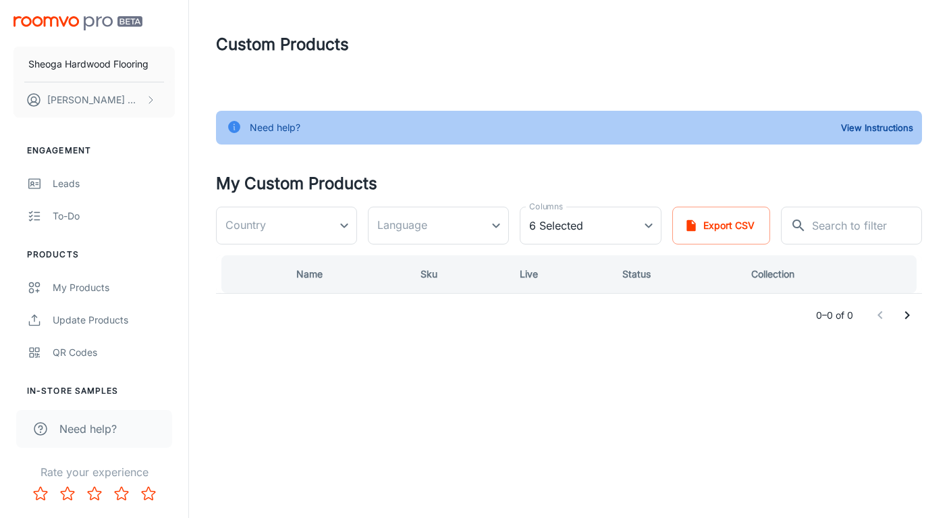
type input "[GEOGRAPHIC_DATA]"
type input "en-us"
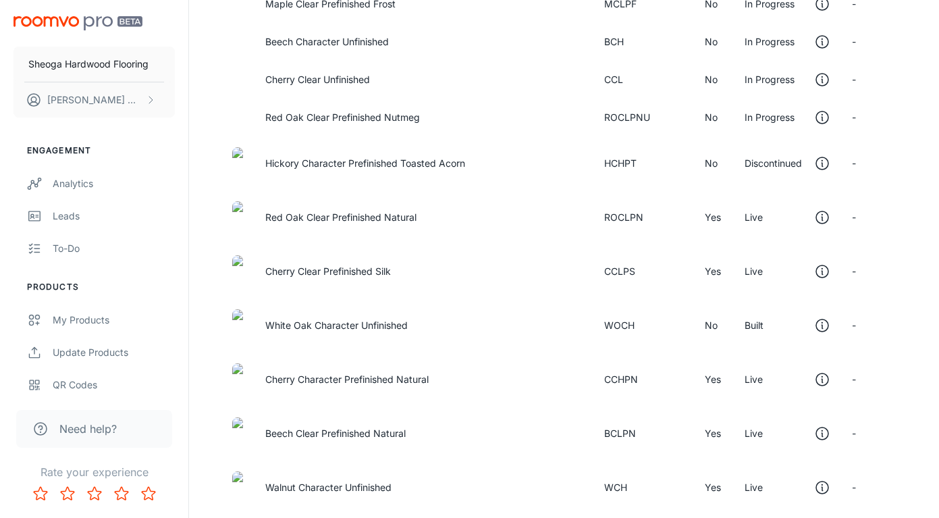
scroll to position [363, 0]
